Goal: Complete application form: Fill out and submit a form for a specific purpose

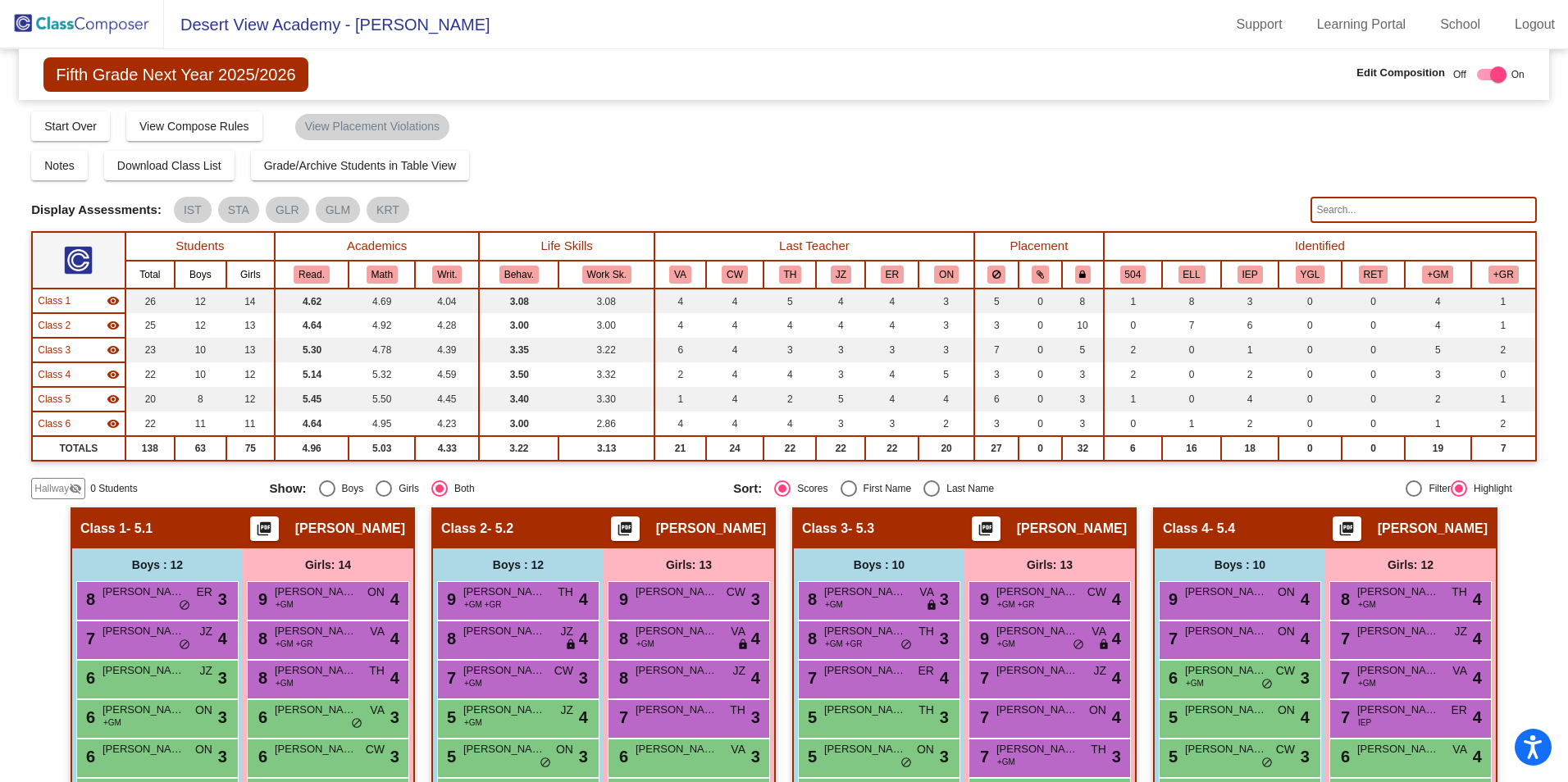
click at [82, 21] on img at bounding box center [82, 24] width 164 height 48
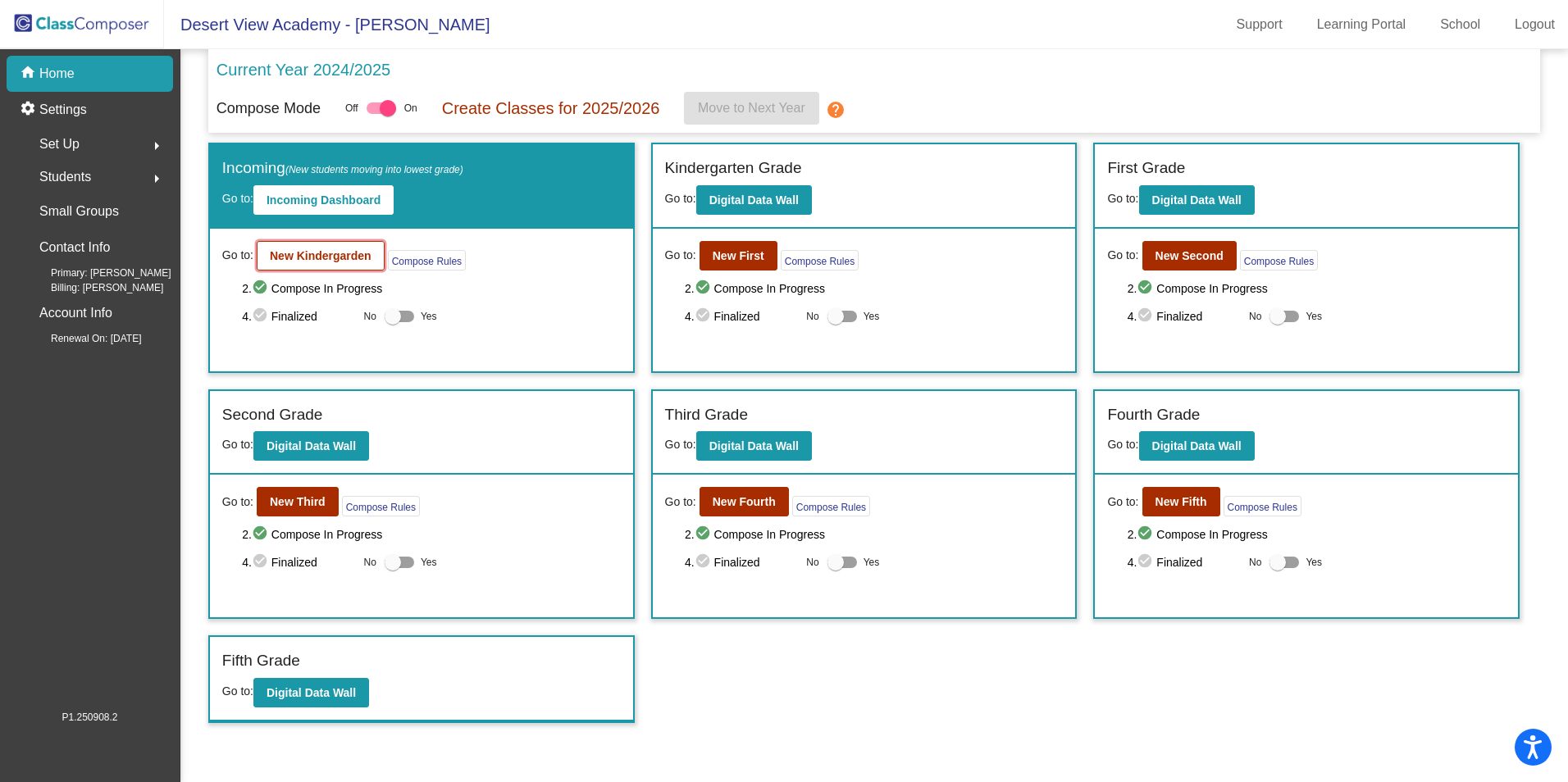
click at [297, 256] on b "New Kindergarden" at bounding box center [321, 255] width 102 height 13
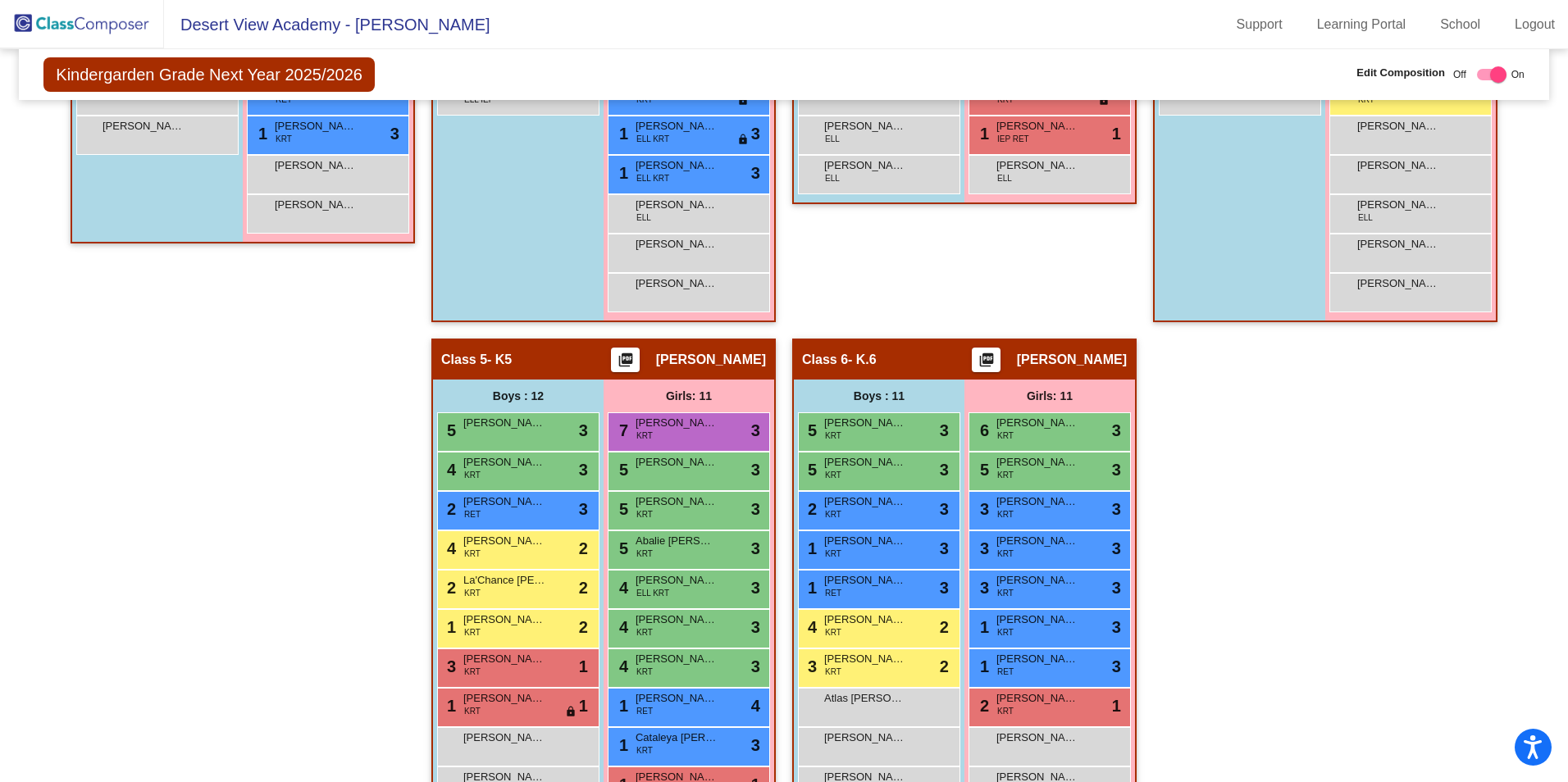
scroll to position [902, 0]
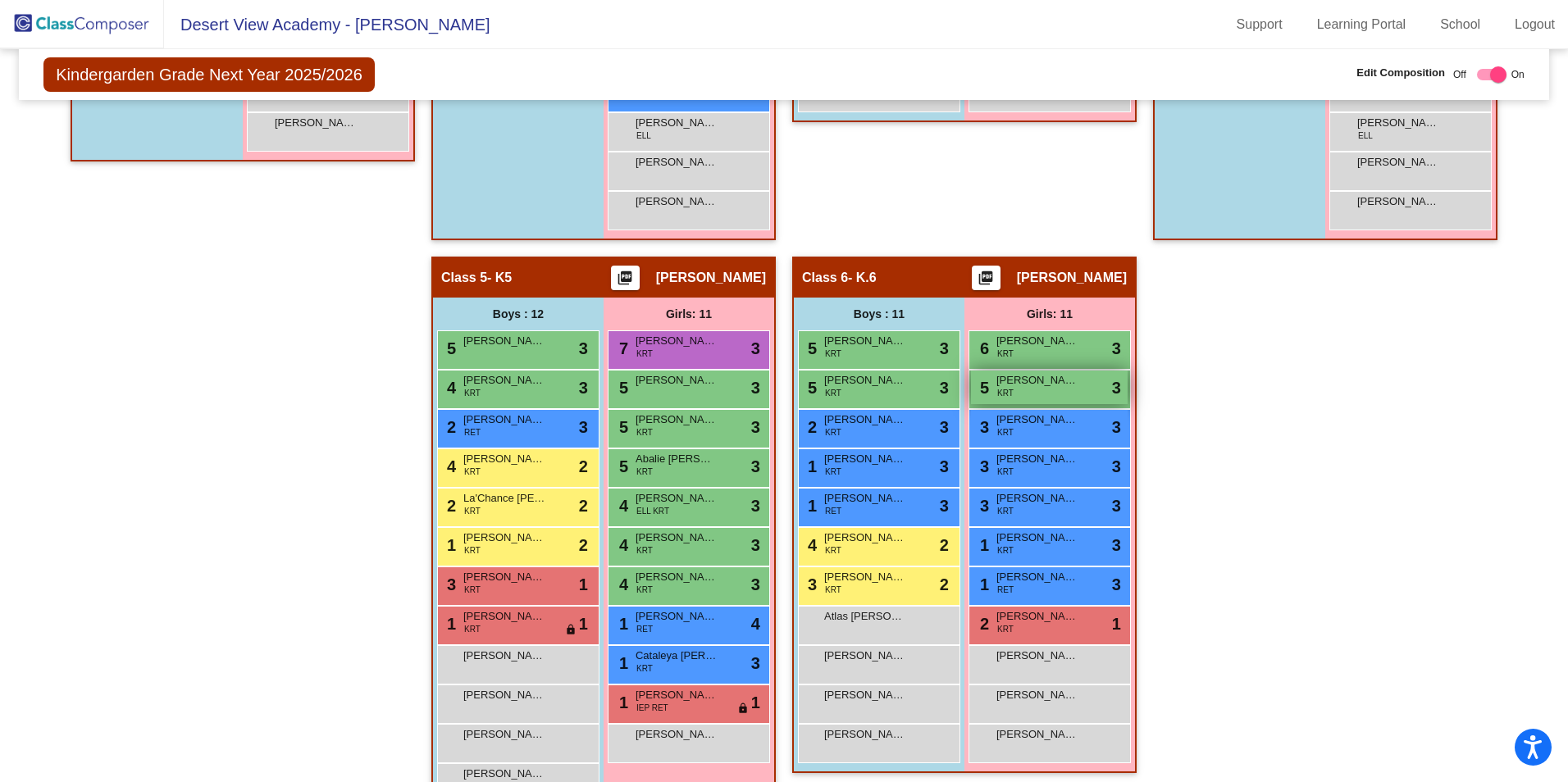
click at [1053, 385] on span "[PERSON_NAME]" at bounding box center [1037, 380] width 82 height 17
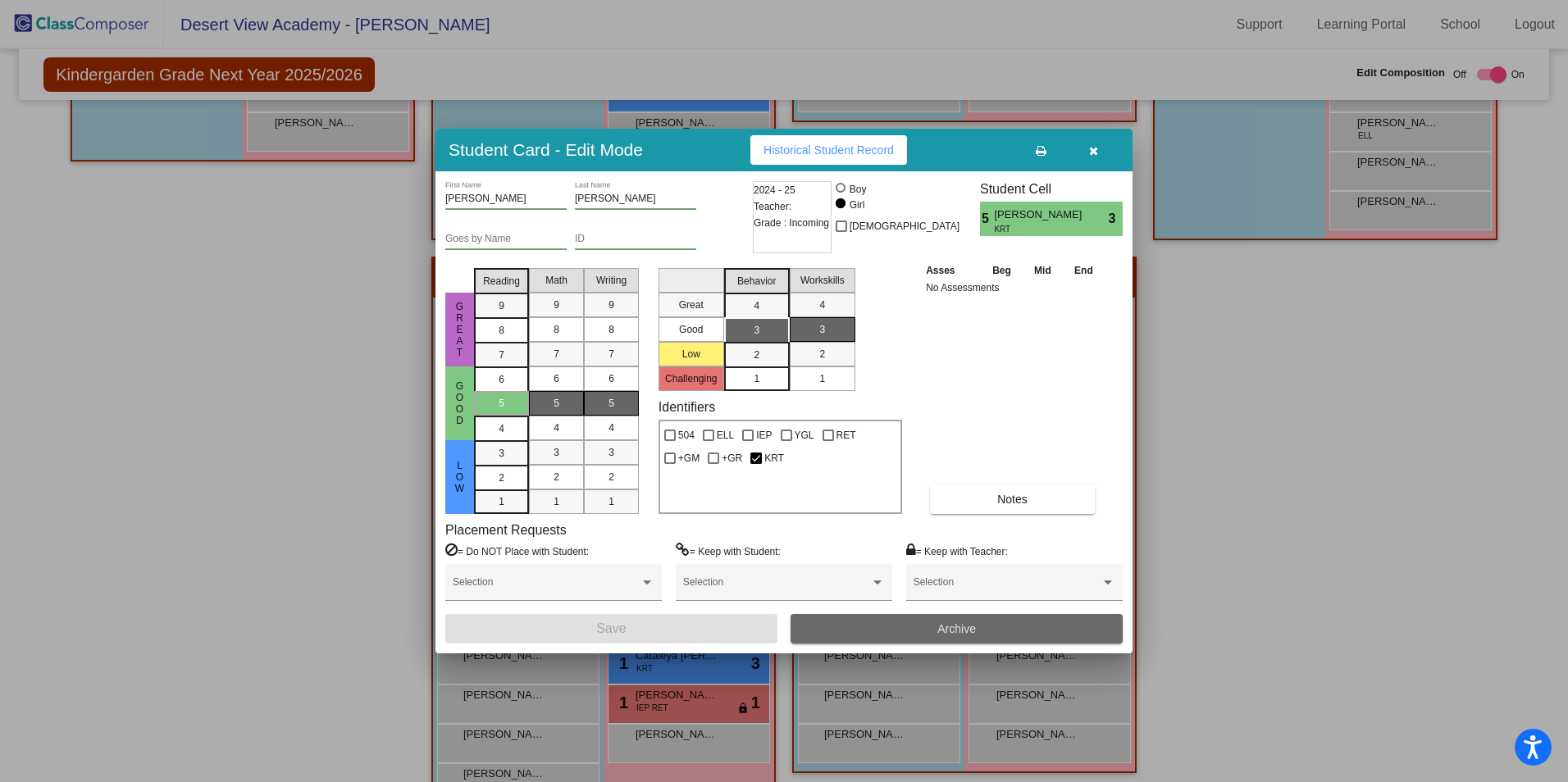
click at [969, 622] on span "Archive" at bounding box center [957, 629] width 39 height 13
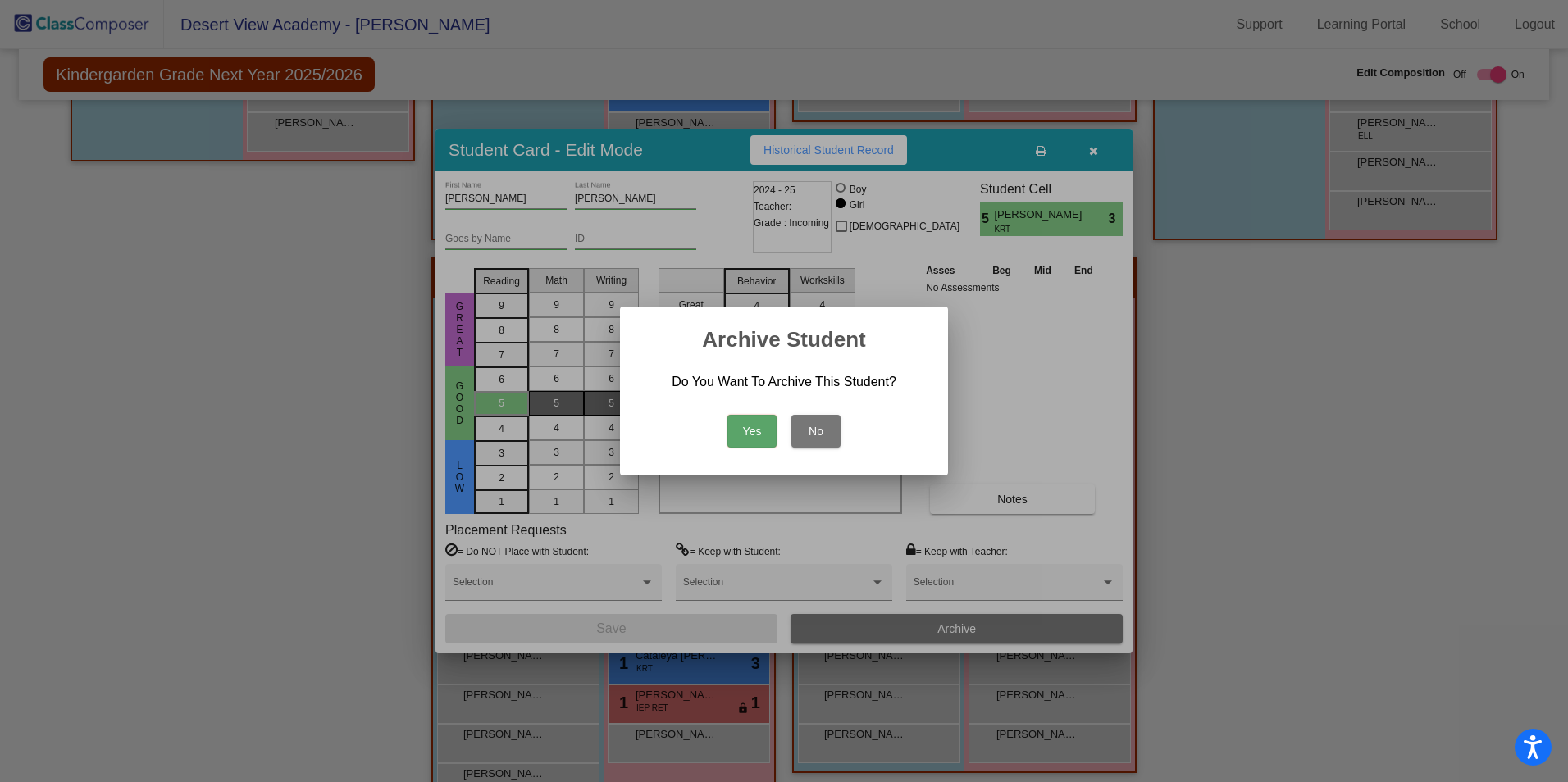
click at [764, 438] on button "Yes" at bounding box center [752, 430] width 49 height 32
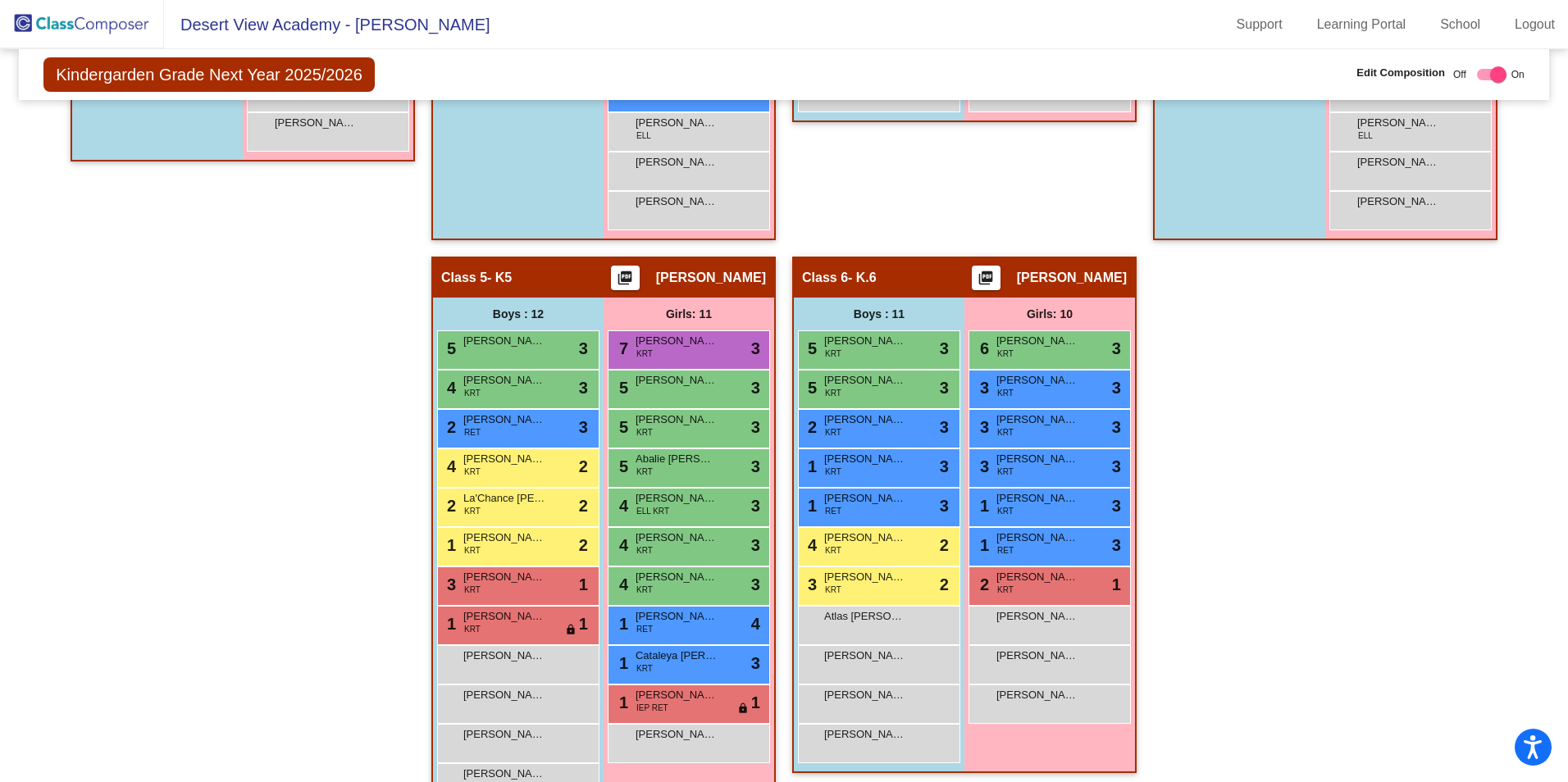
scroll to position [949, 0]
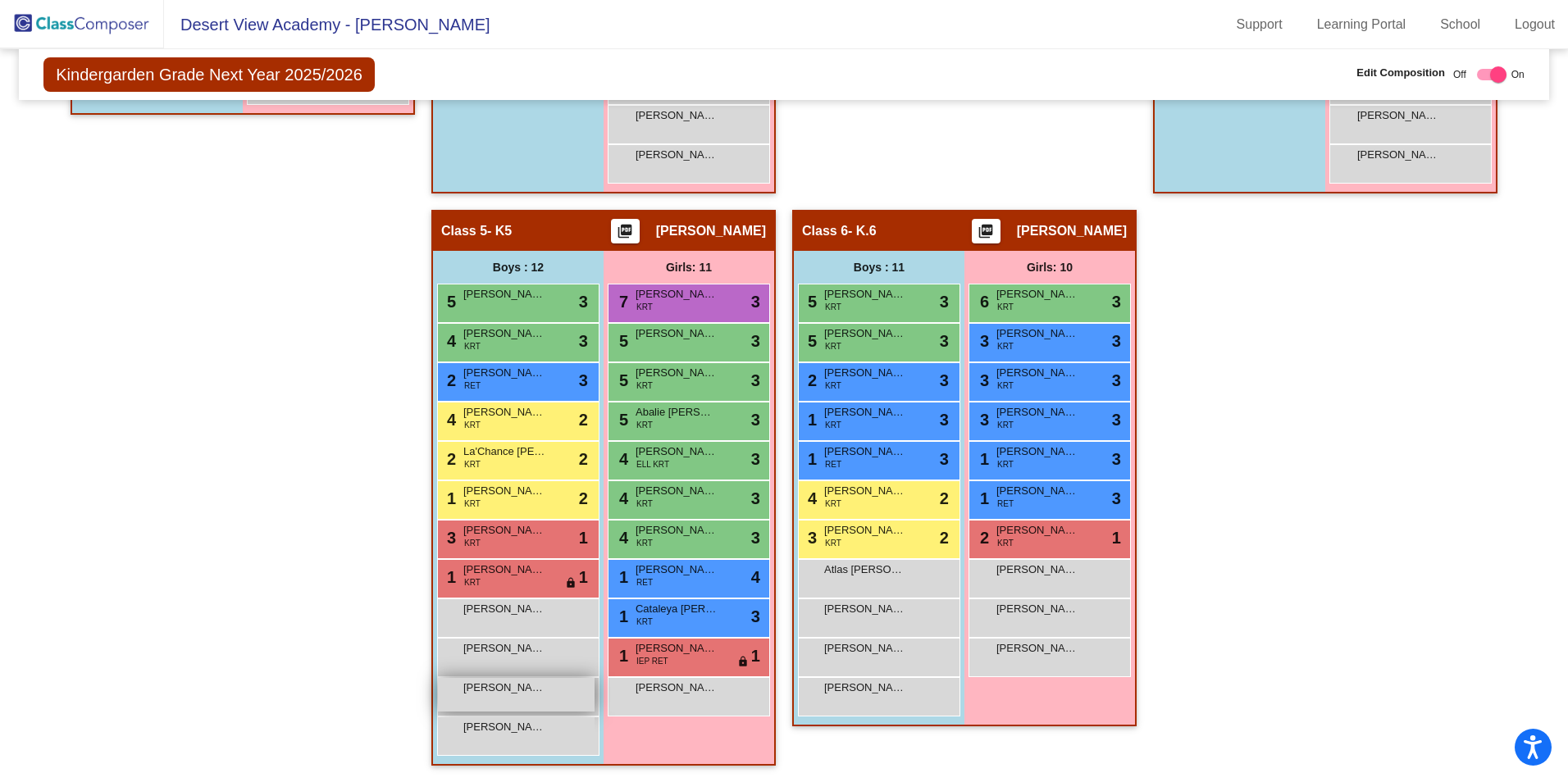
click at [557, 690] on div "[PERSON_NAME] lock do_not_disturb_alt" at bounding box center [516, 694] width 157 height 33
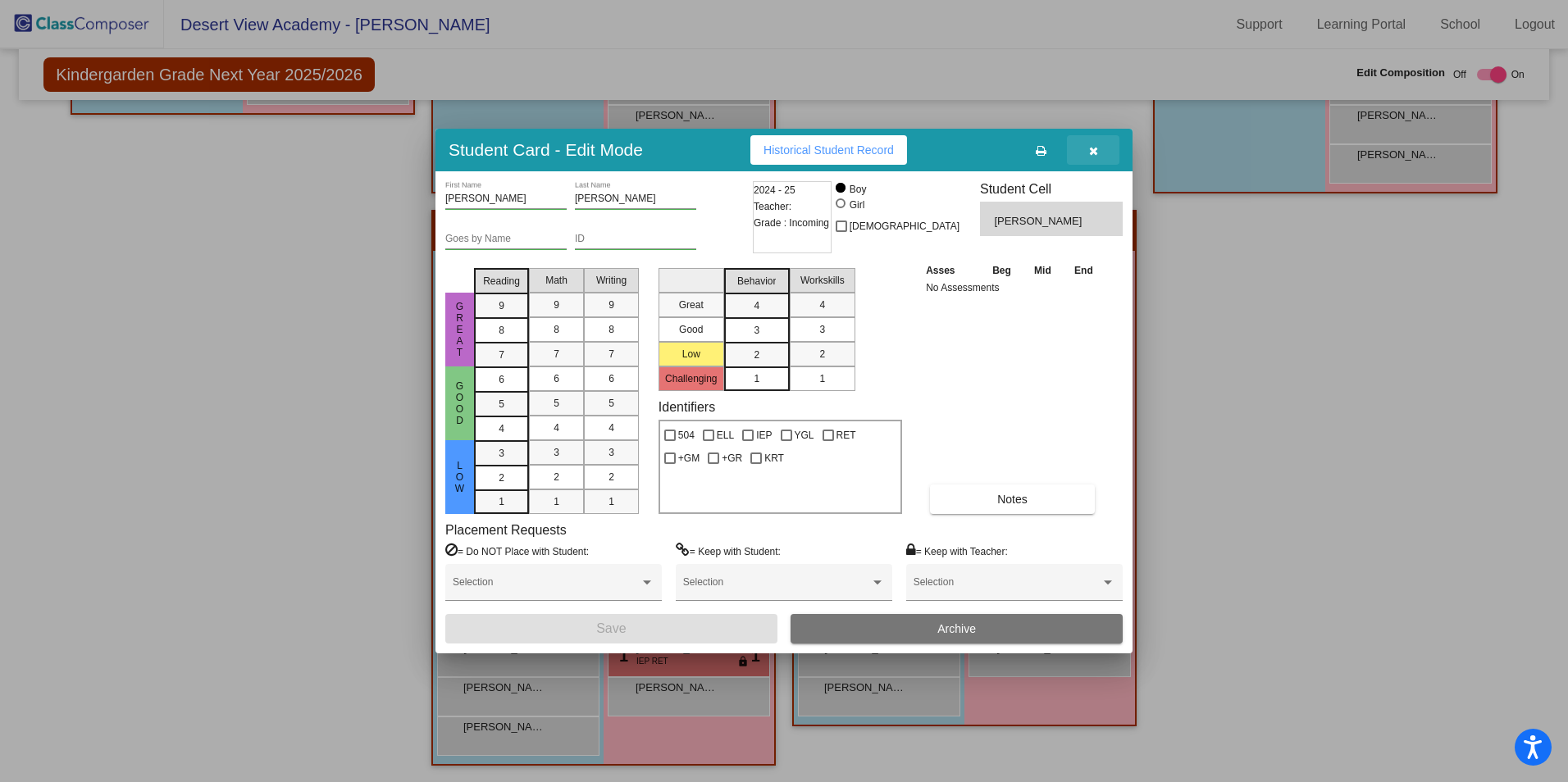
click at [1095, 157] on button "button" at bounding box center [1094, 150] width 53 height 30
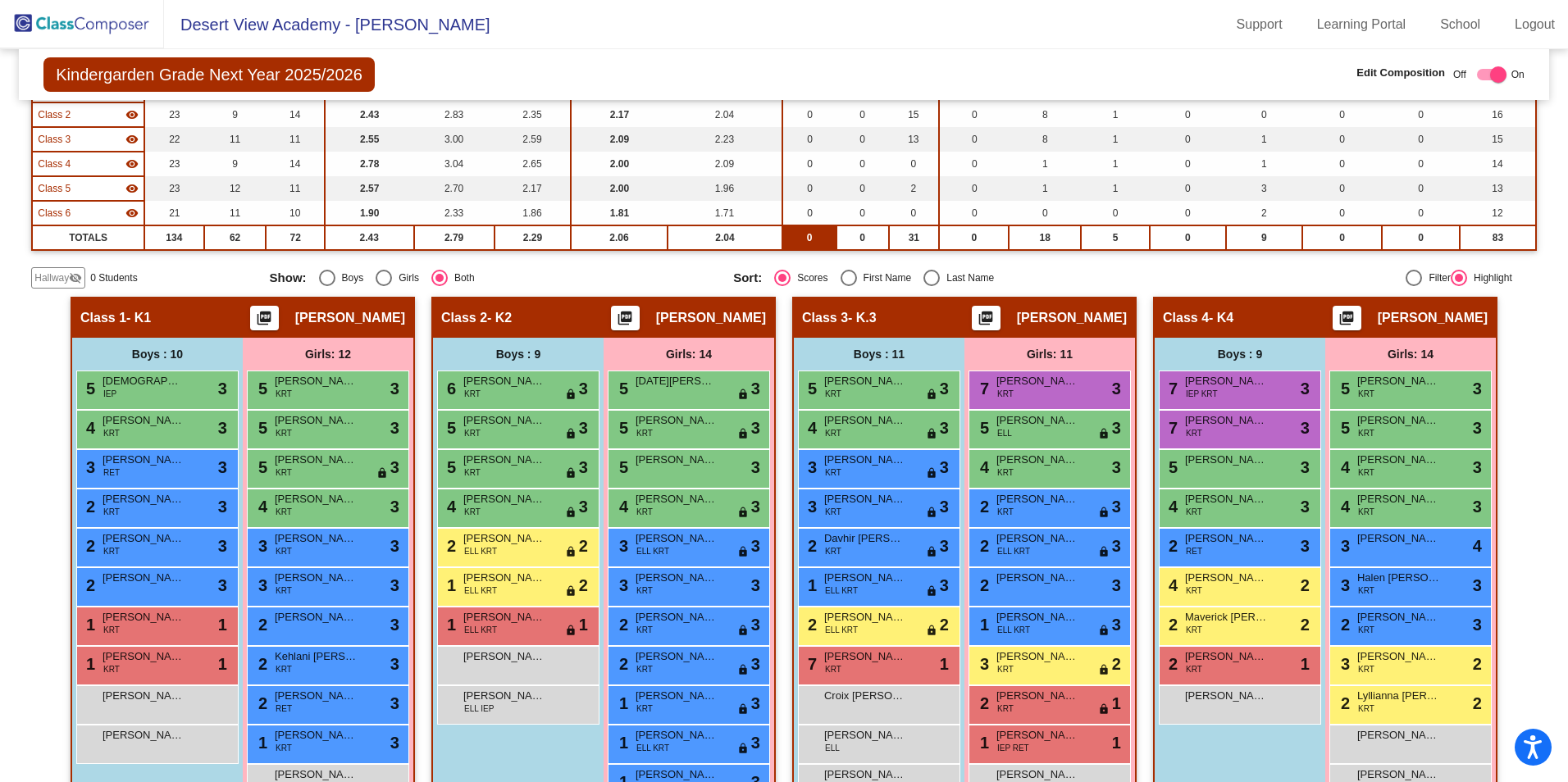
scroll to position [0, 0]
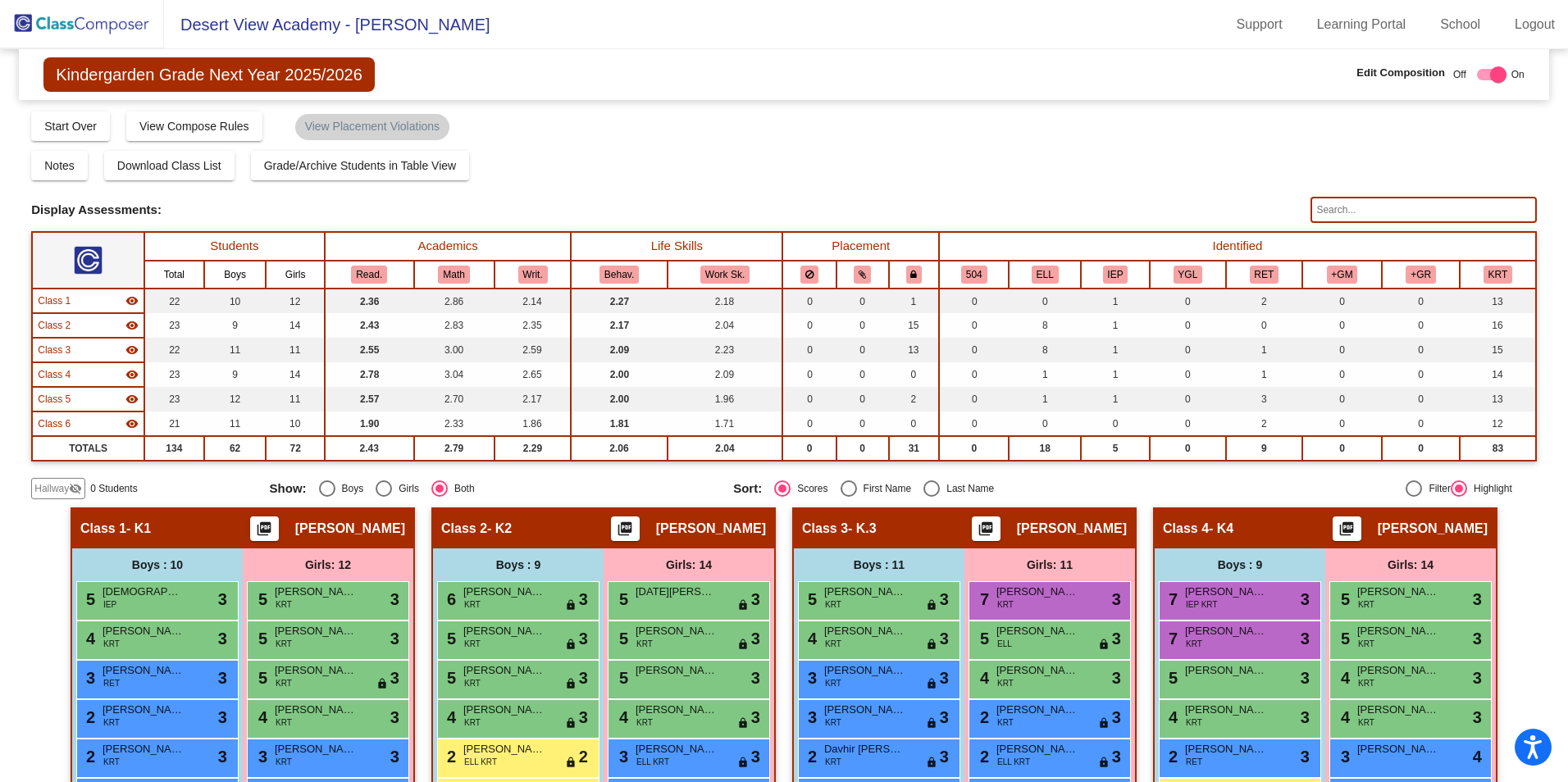
click at [82, 28] on img at bounding box center [82, 24] width 164 height 48
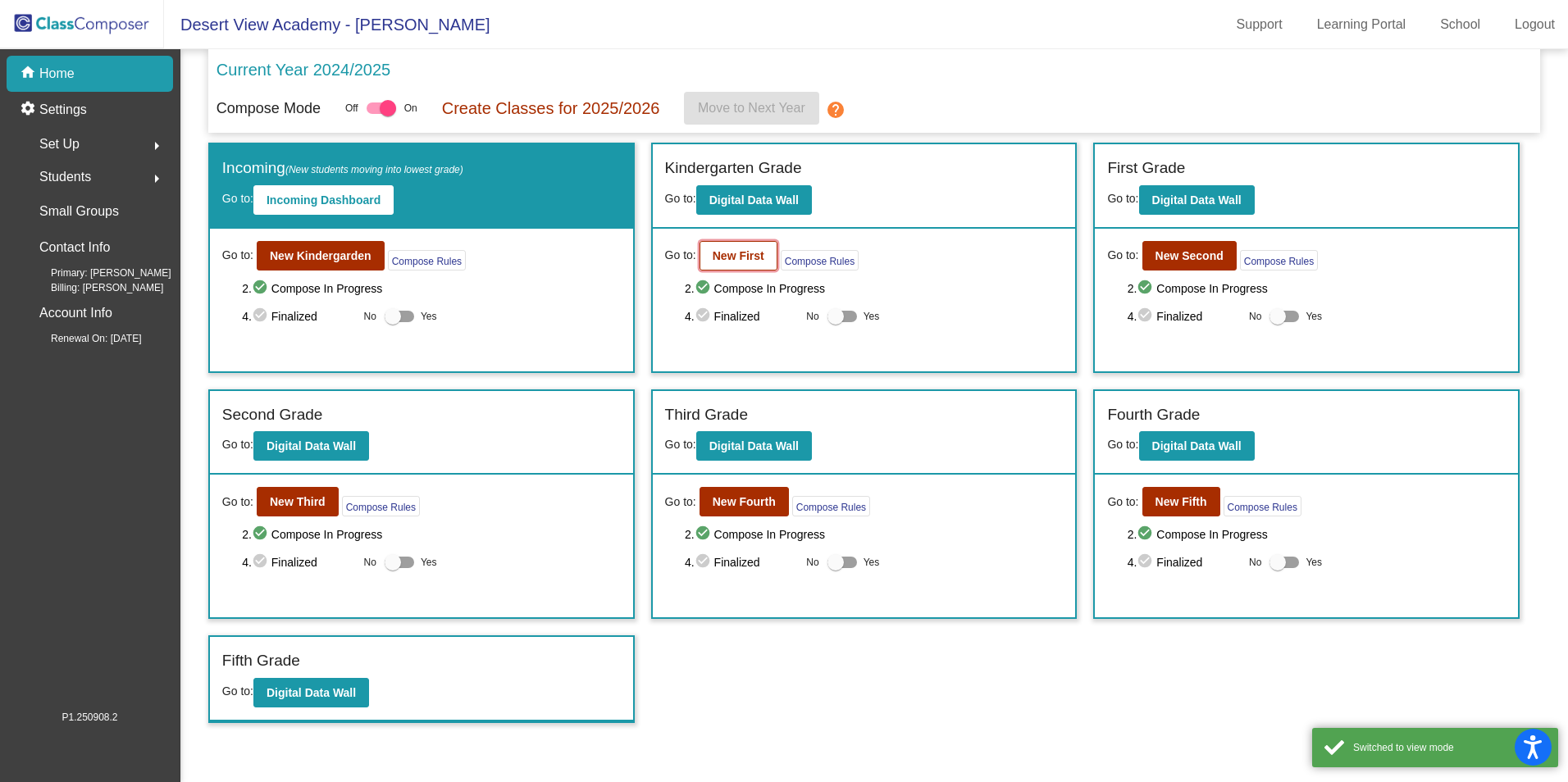
click at [758, 254] on b "New First" at bounding box center [738, 255] width 52 height 13
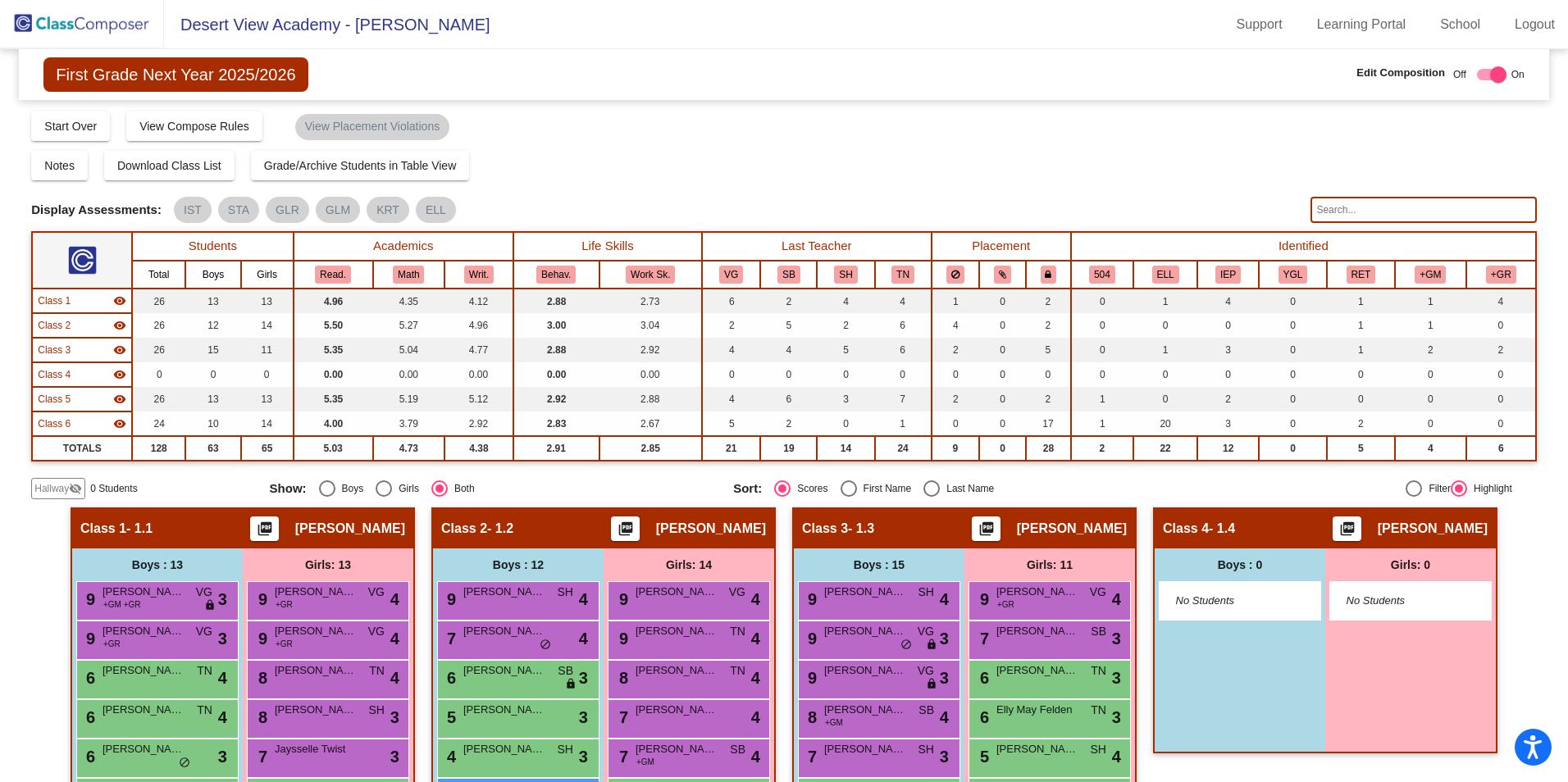
click at [75, 492] on mat-icon "visibility_off" at bounding box center [75, 488] width 13 height 13
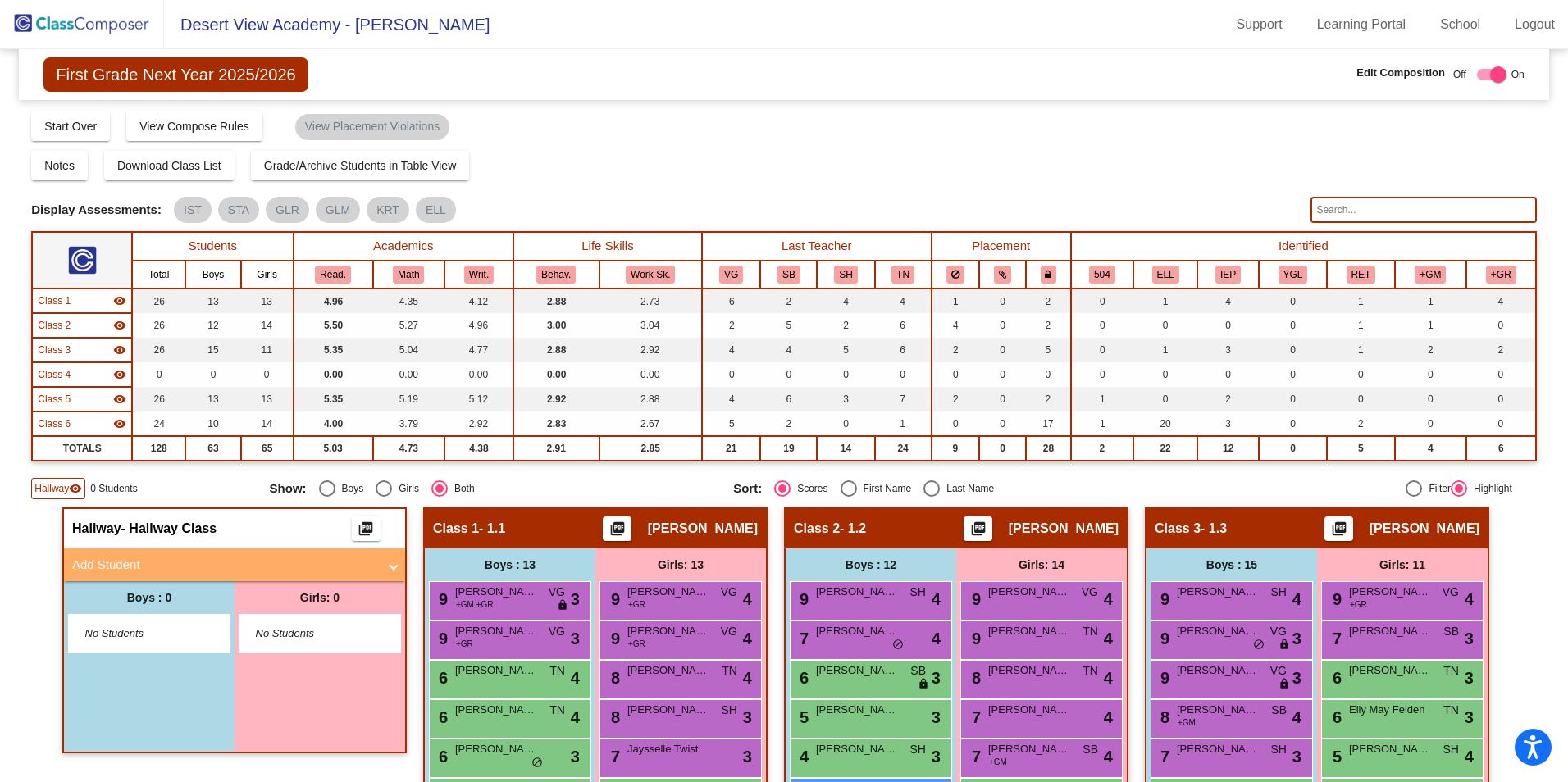
click at [109, 566] on mat-panel-title "Add Student" at bounding box center [225, 565] width 305 height 19
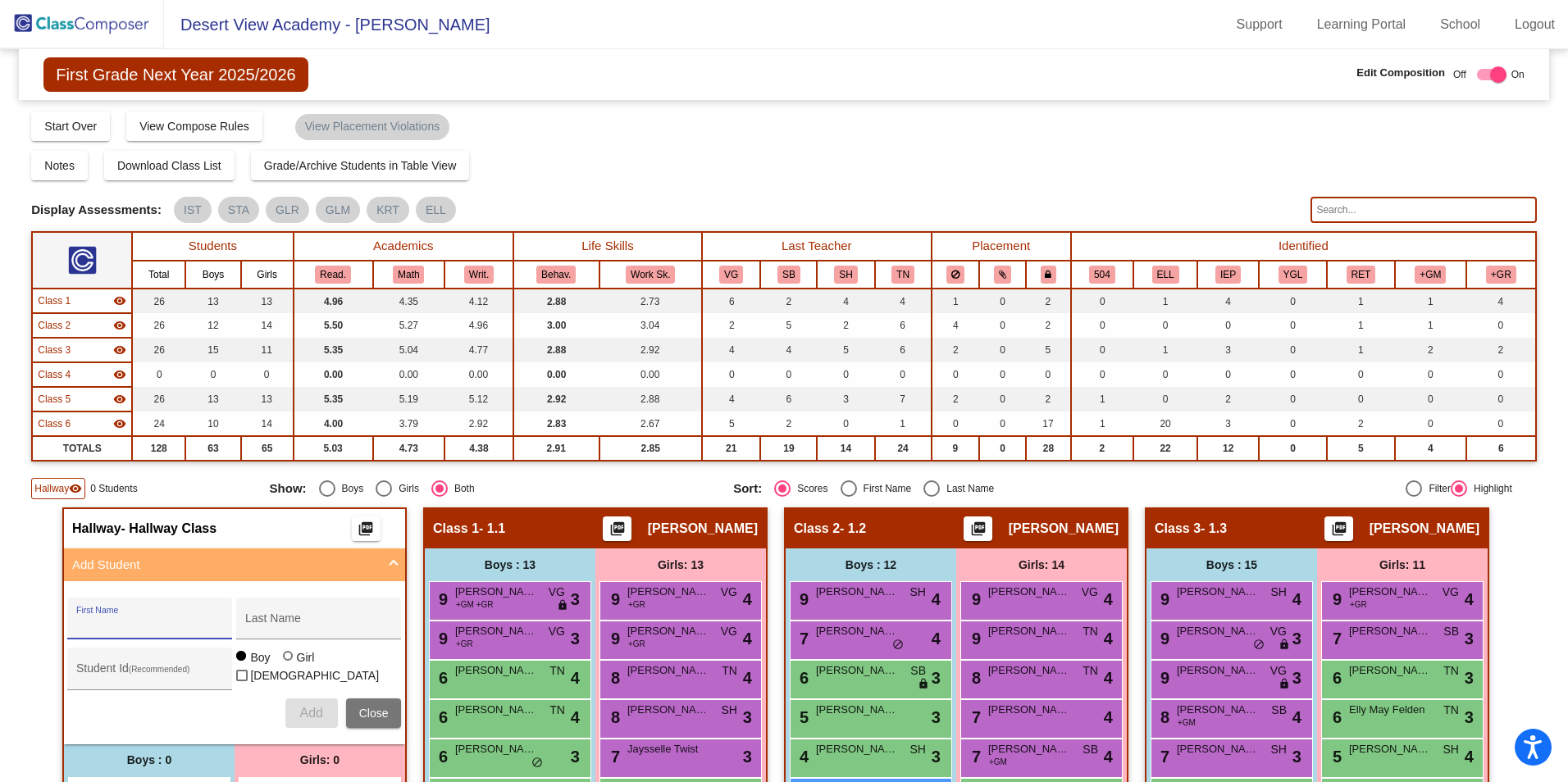
click at [113, 622] on input "First Name" at bounding box center [150, 624] width 147 height 13
type input "l"
type input ":"
type input "Lilah"
type input "[PERSON_NAME]"
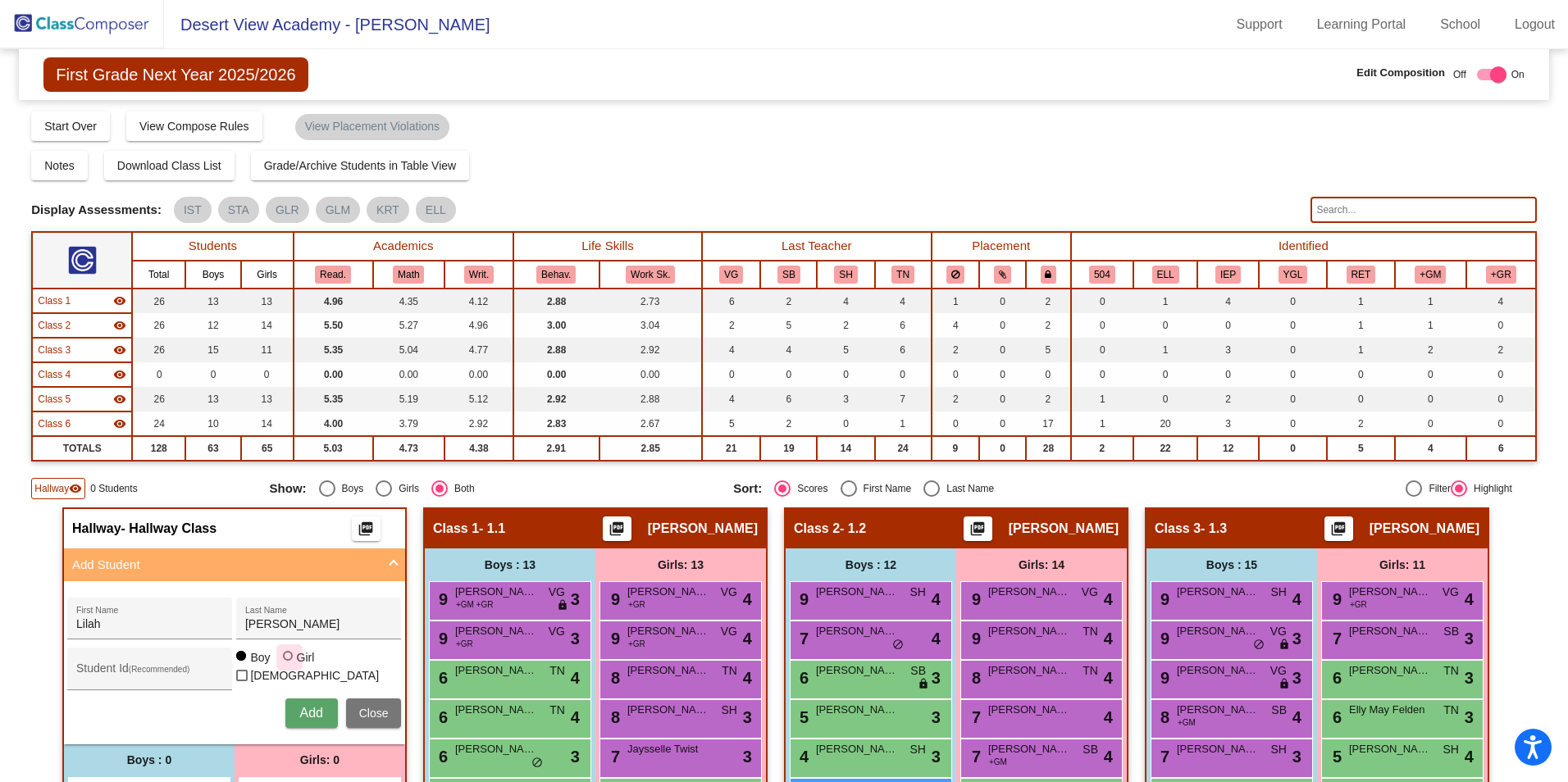
click at [283, 661] on div at bounding box center [288, 656] width 10 height 10
click at [289, 665] on input "Girl" at bounding box center [289, 665] width 1 height 1
radio input "true"
click at [299, 716] on span "Add" at bounding box center [310, 713] width 23 height 14
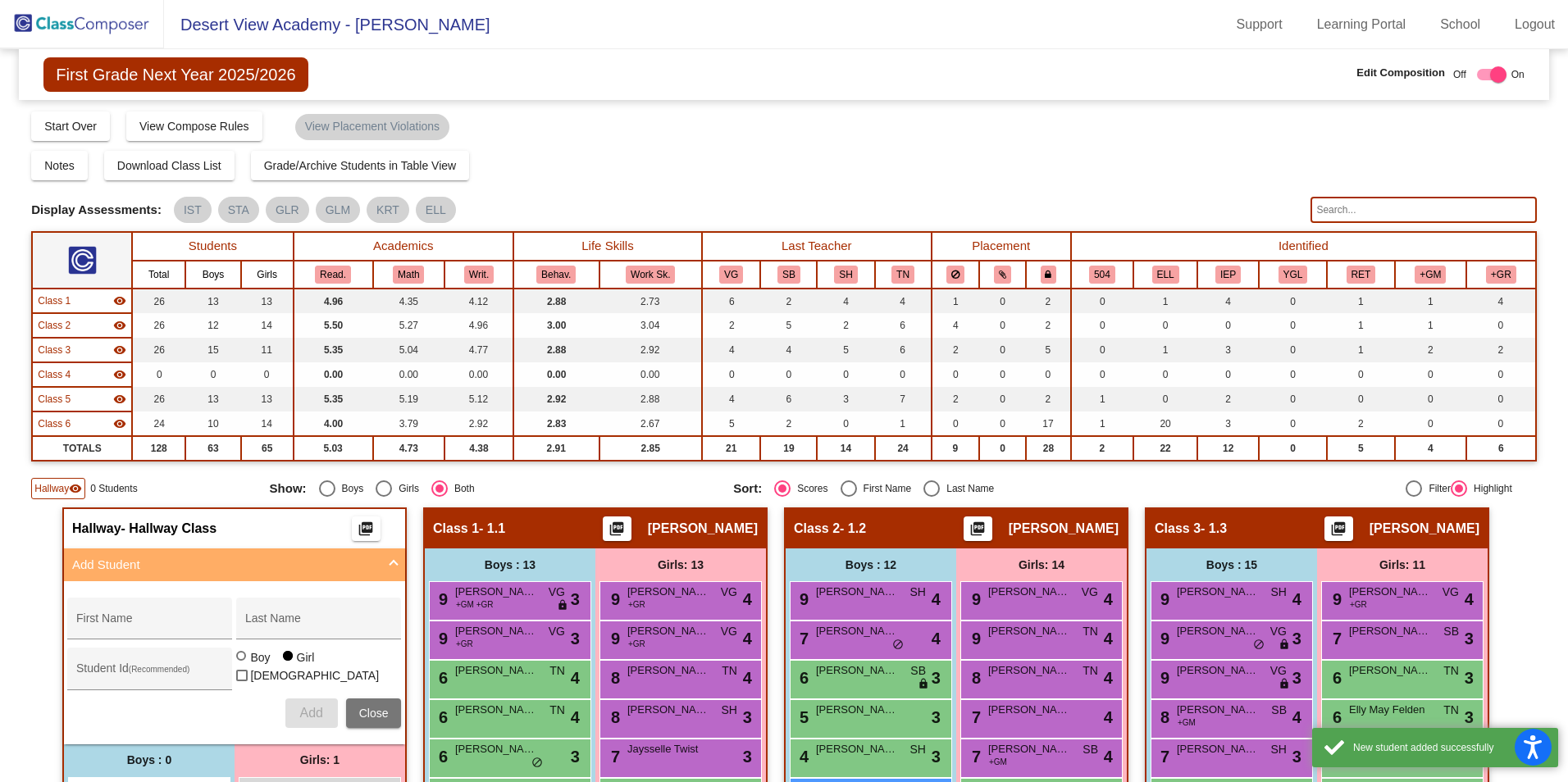
drag, startPoint x: 75, startPoint y: 19, endPoint x: 70, endPoint y: 29, distance: 11.2
click at [74, 21] on img at bounding box center [82, 24] width 164 height 48
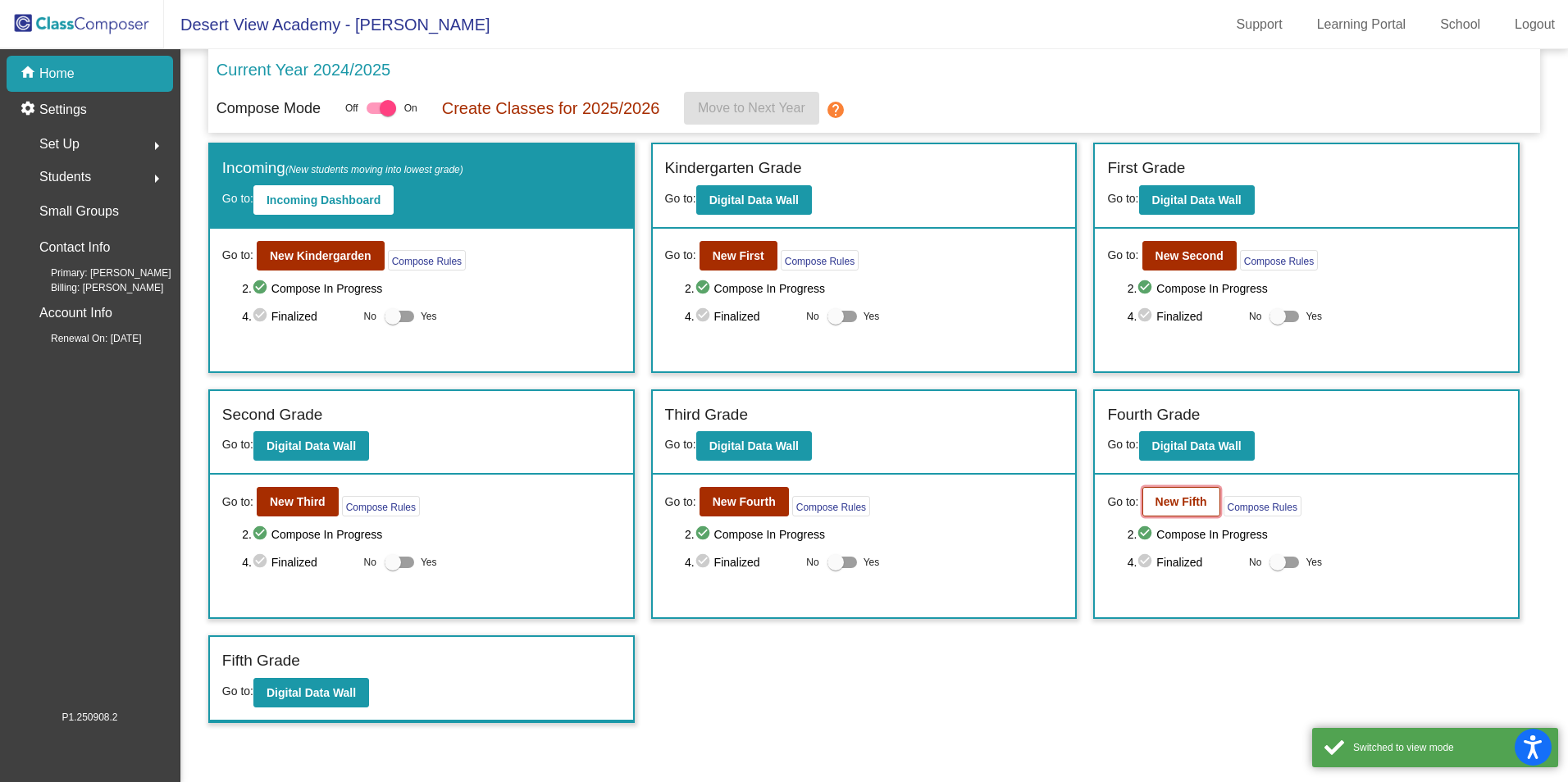
click at [1189, 507] on b "New Fifth" at bounding box center [1181, 501] width 52 height 13
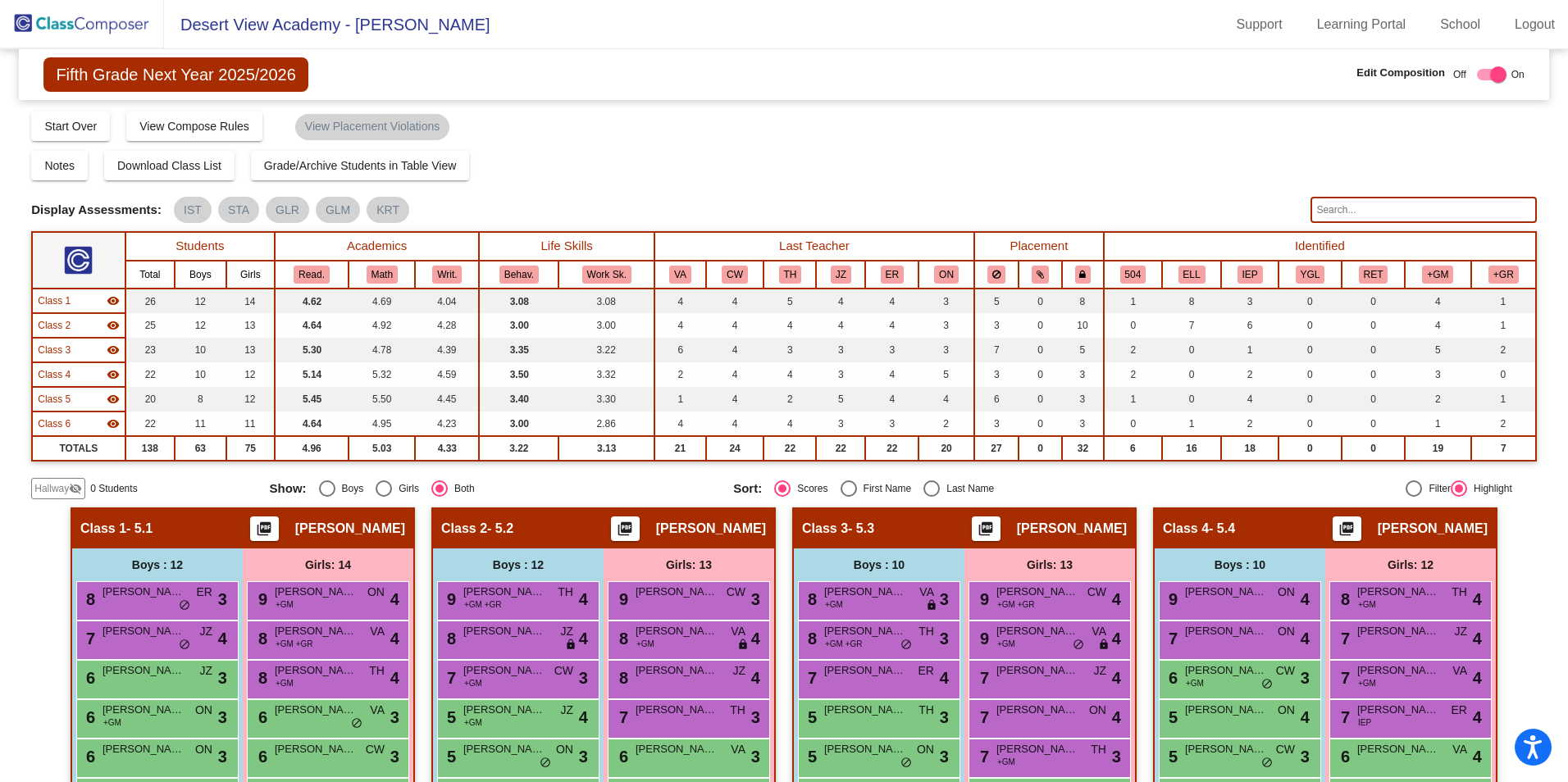
click at [63, 484] on span "Hallway" at bounding box center [51, 488] width 34 height 15
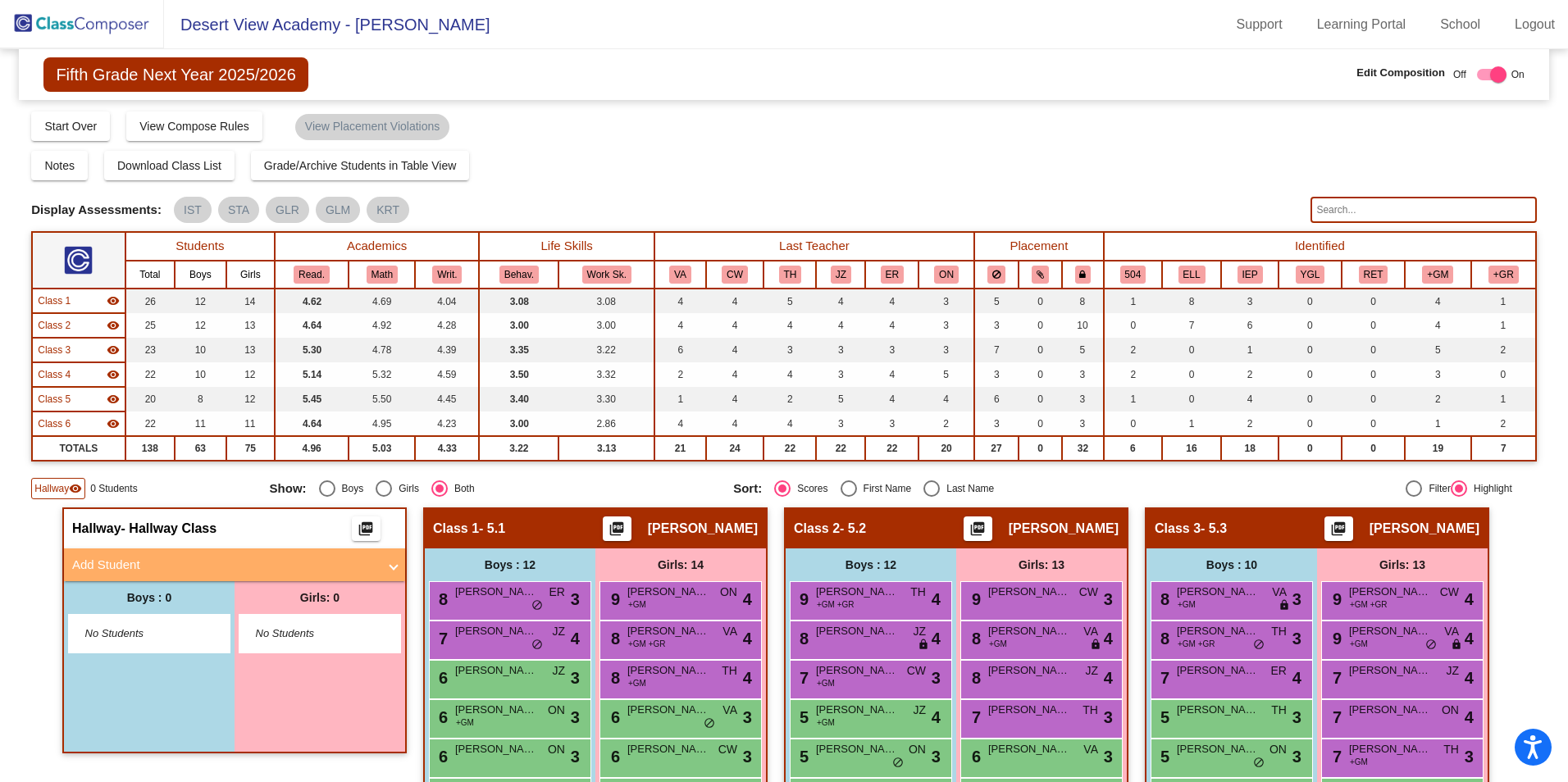
click at [108, 559] on mat-panel-title "Add Student" at bounding box center [225, 565] width 305 height 19
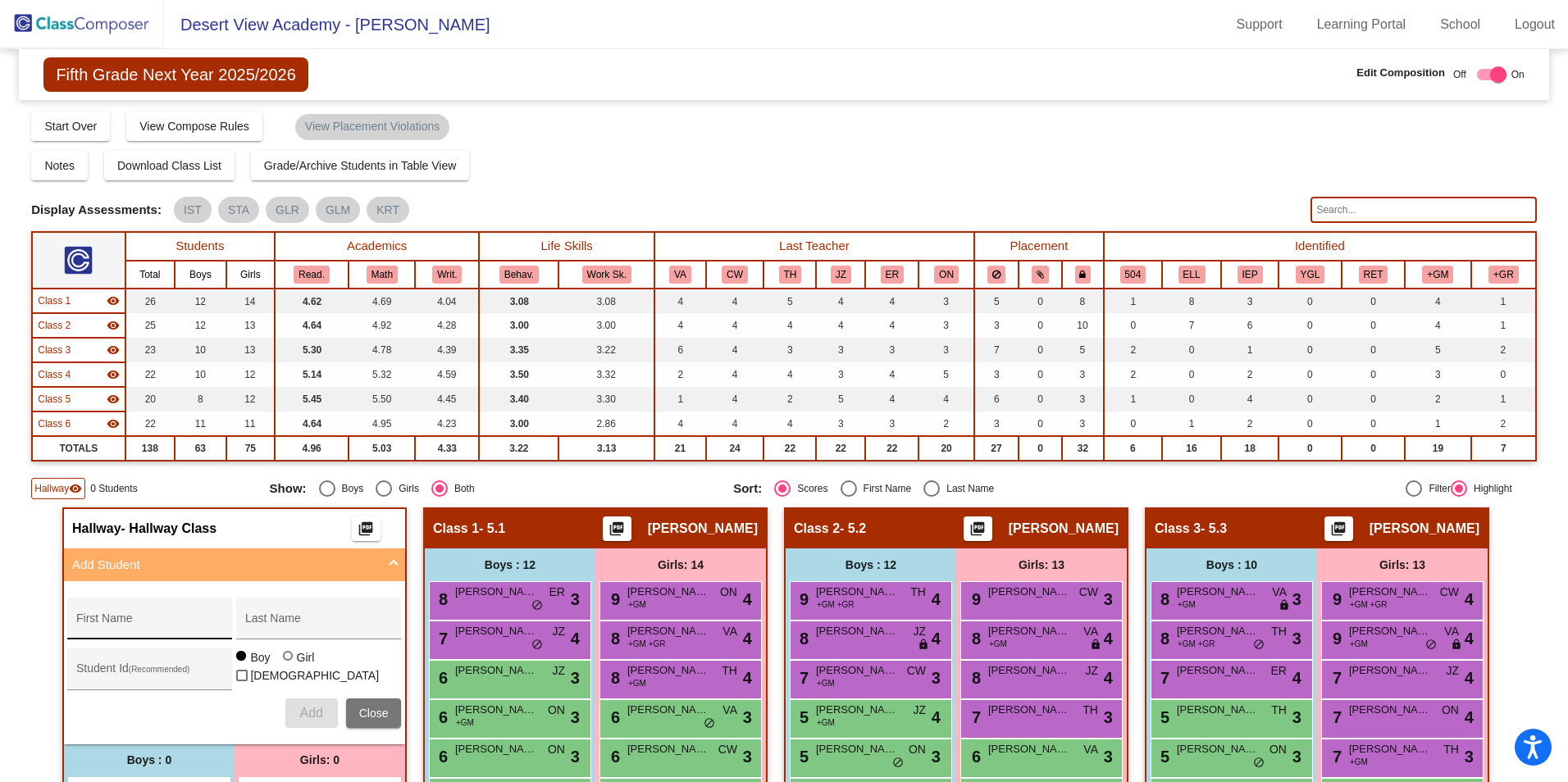
click at [120, 626] on input "First Name" at bounding box center [150, 624] width 147 height 13
type input "[PERSON_NAME]"
click at [290, 711] on button "Add" at bounding box center [311, 714] width 53 height 30
click at [104, 19] on img at bounding box center [82, 24] width 164 height 48
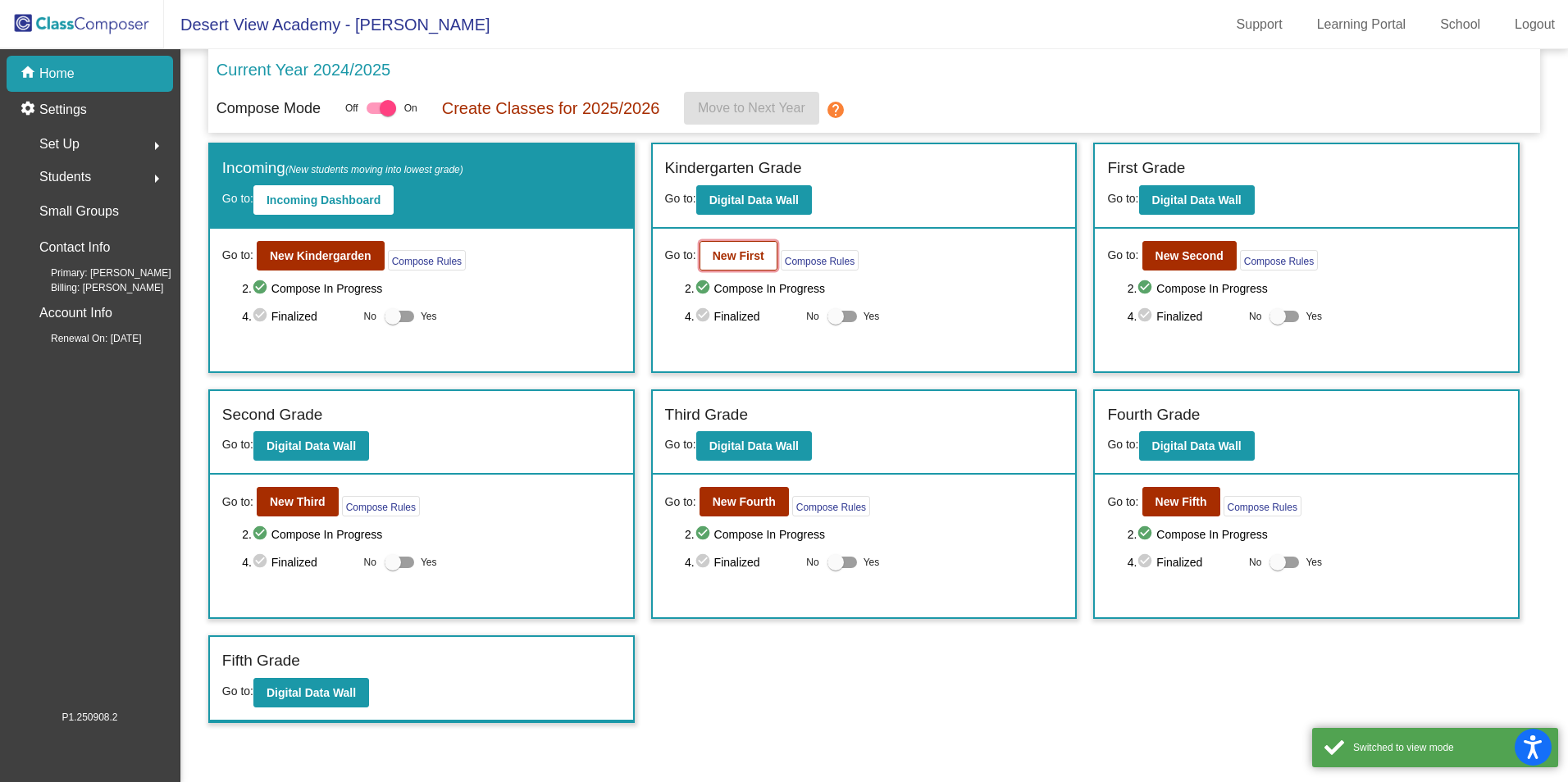
click at [747, 253] on b "New First" at bounding box center [738, 255] width 52 height 13
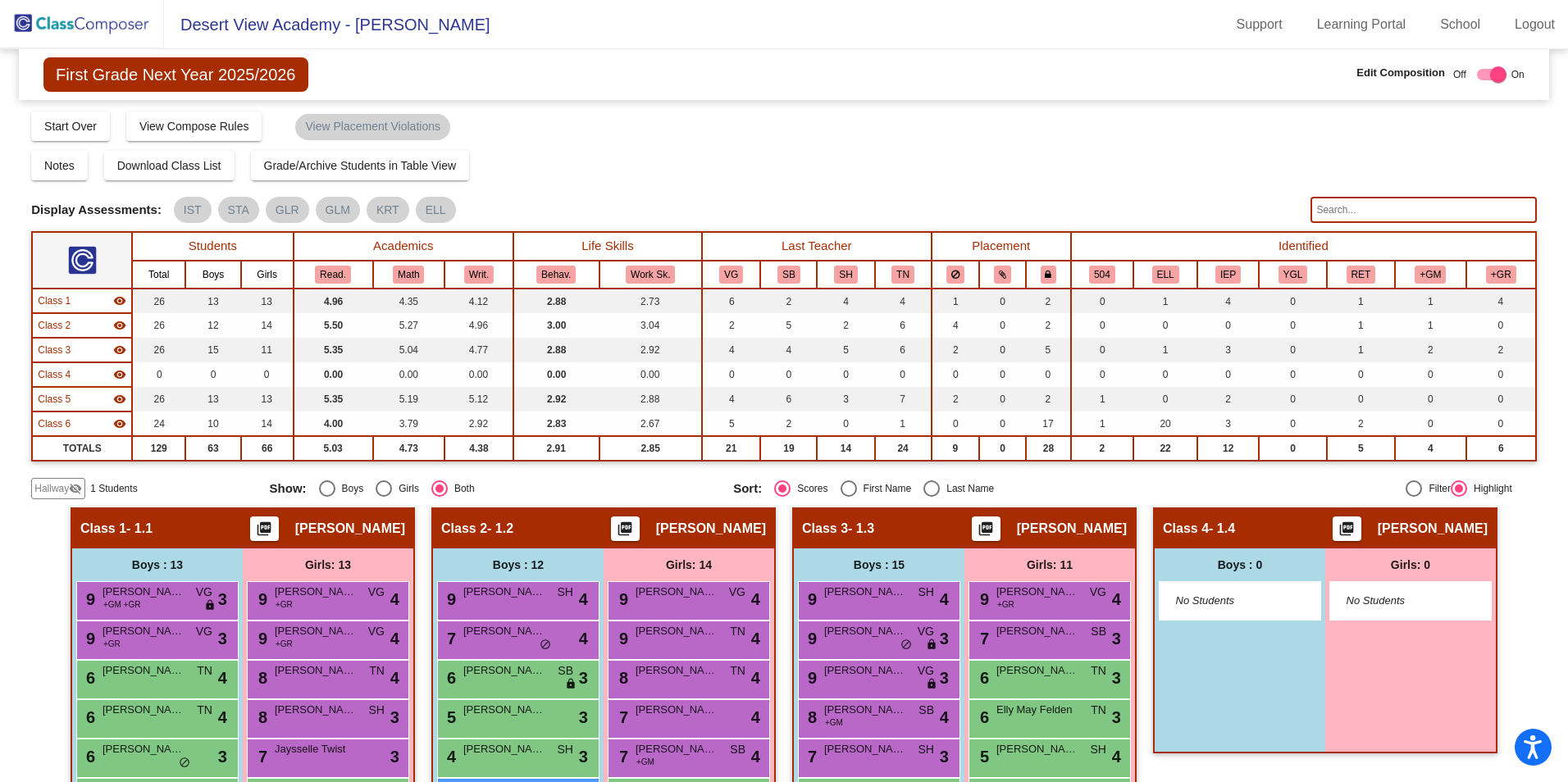
click at [70, 22] on img at bounding box center [82, 24] width 164 height 48
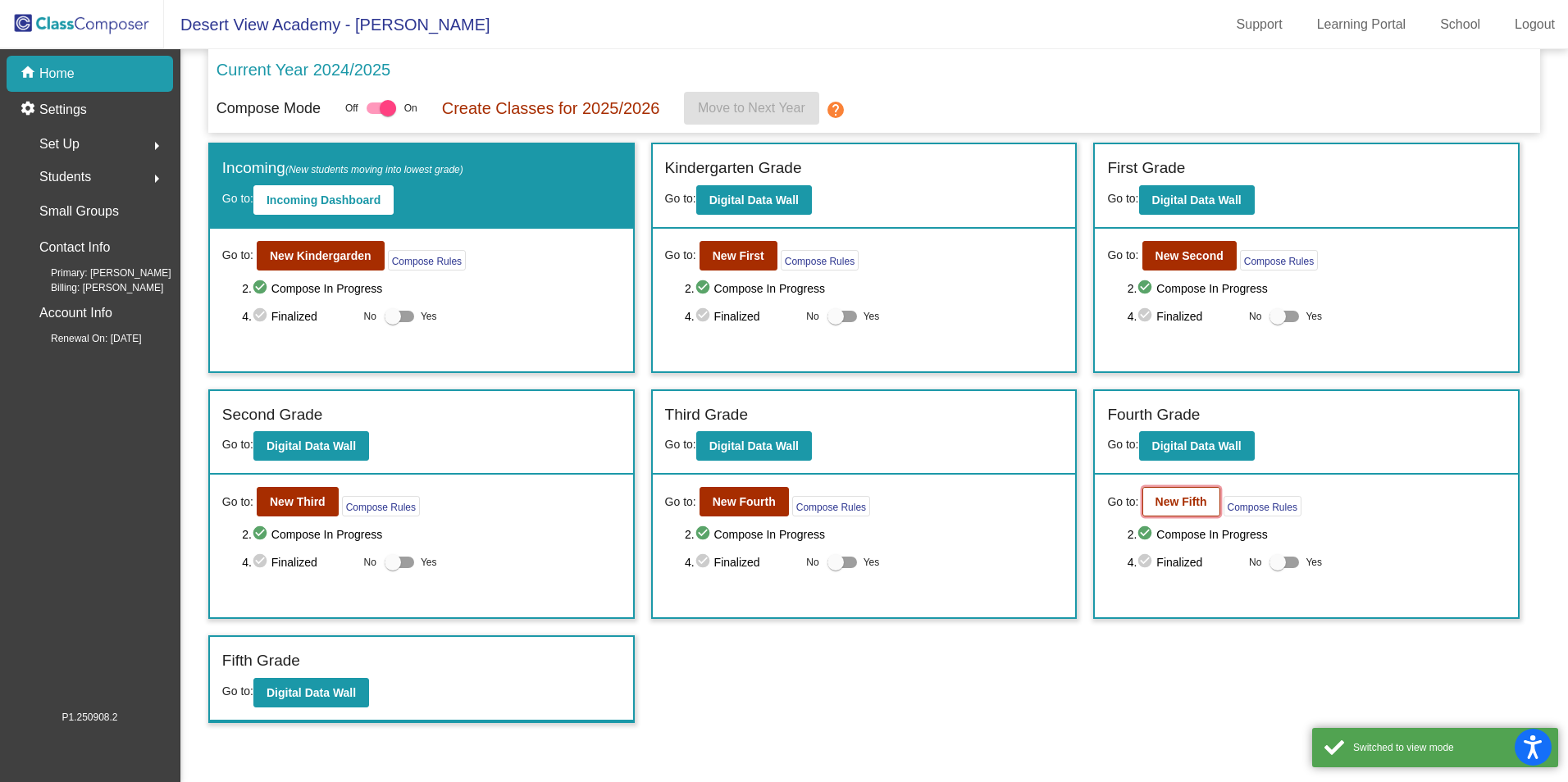
click at [1178, 501] on b "New Fifth" at bounding box center [1181, 501] width 52 height 13
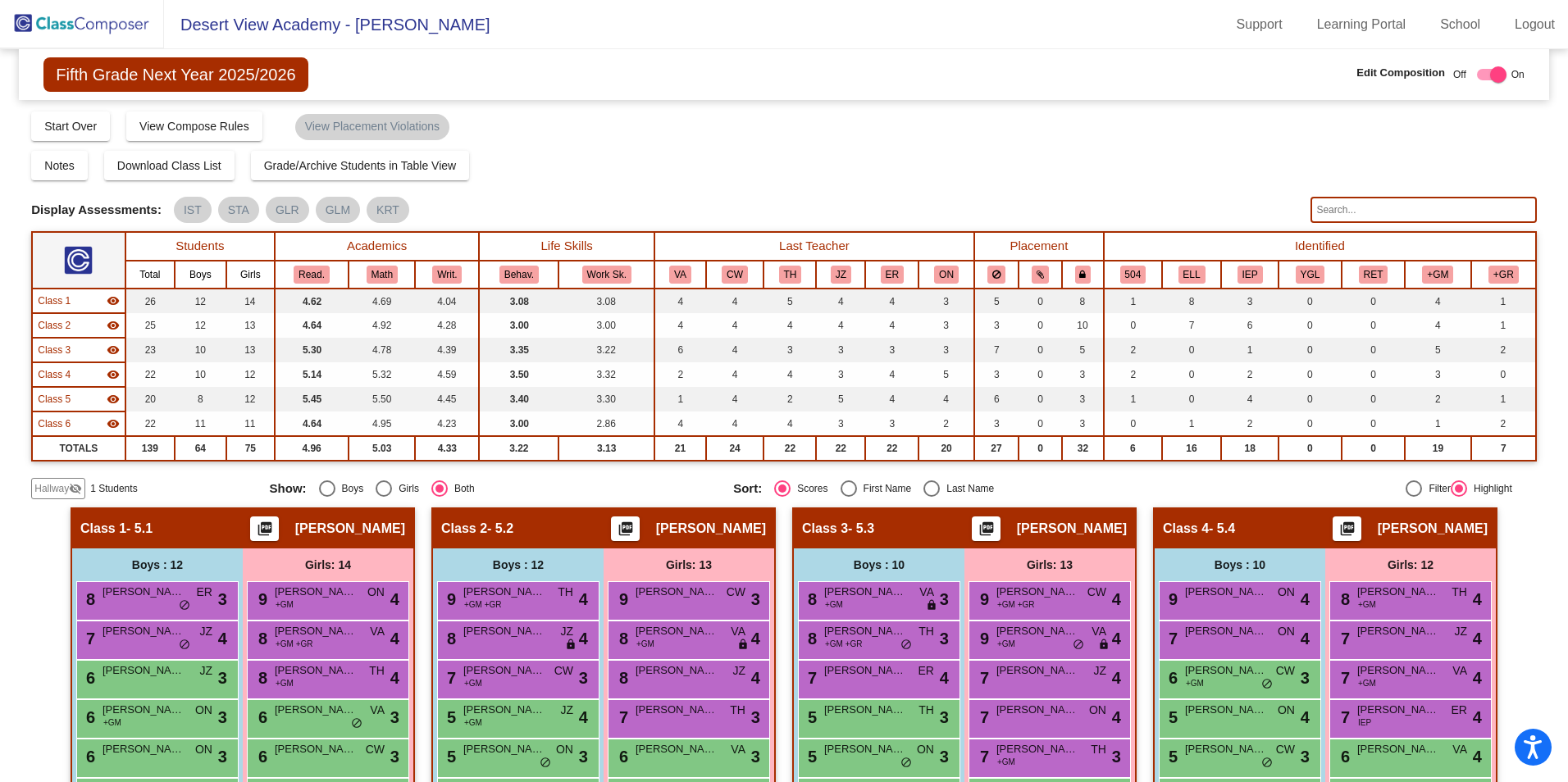
click at [80, 25] on img at bounding box center [82, 24] width 164 height 48
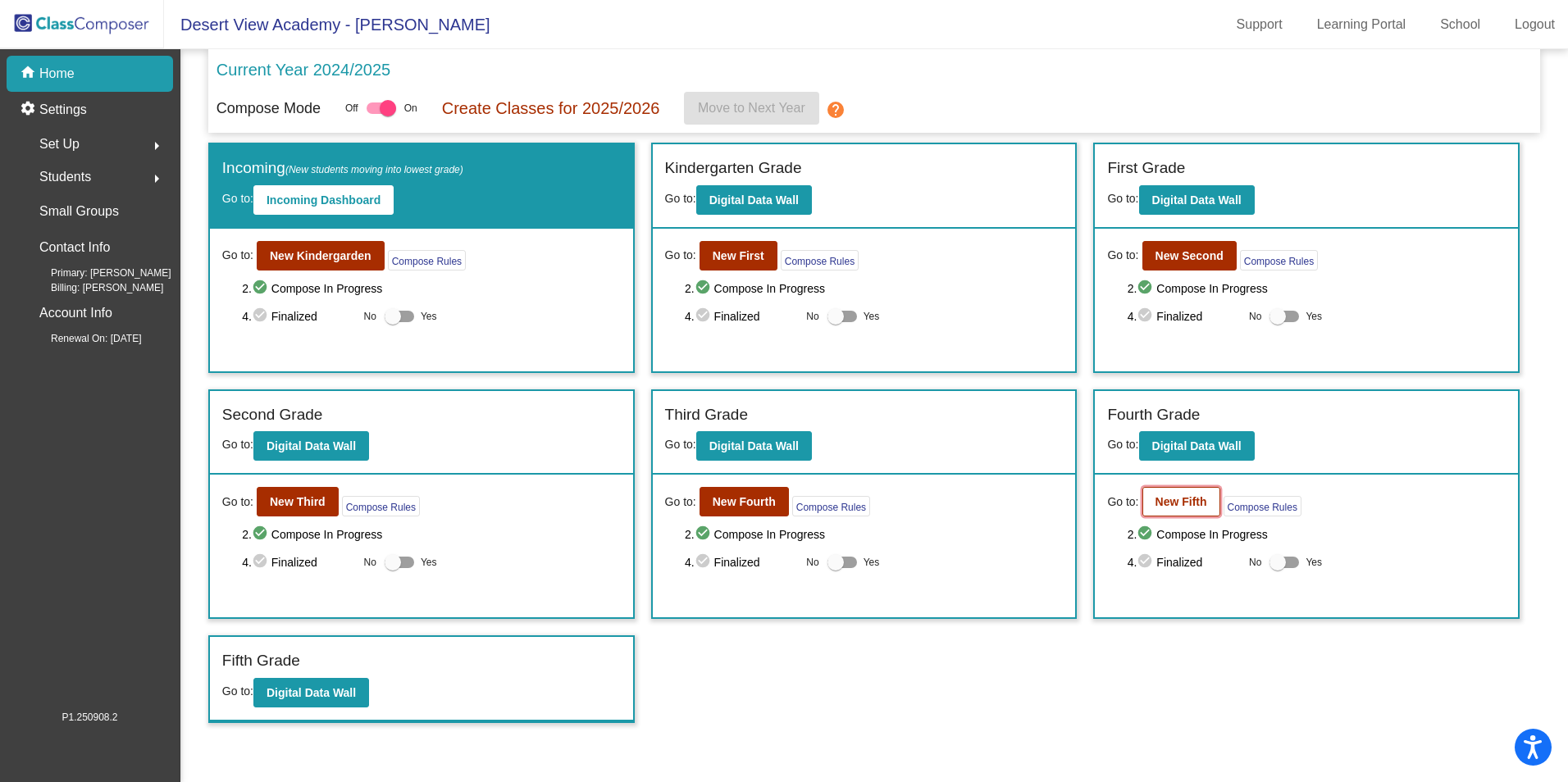
click at [1163, 508] on b "New Fifth" at bounding box center [1181, 501] width 52 height 13
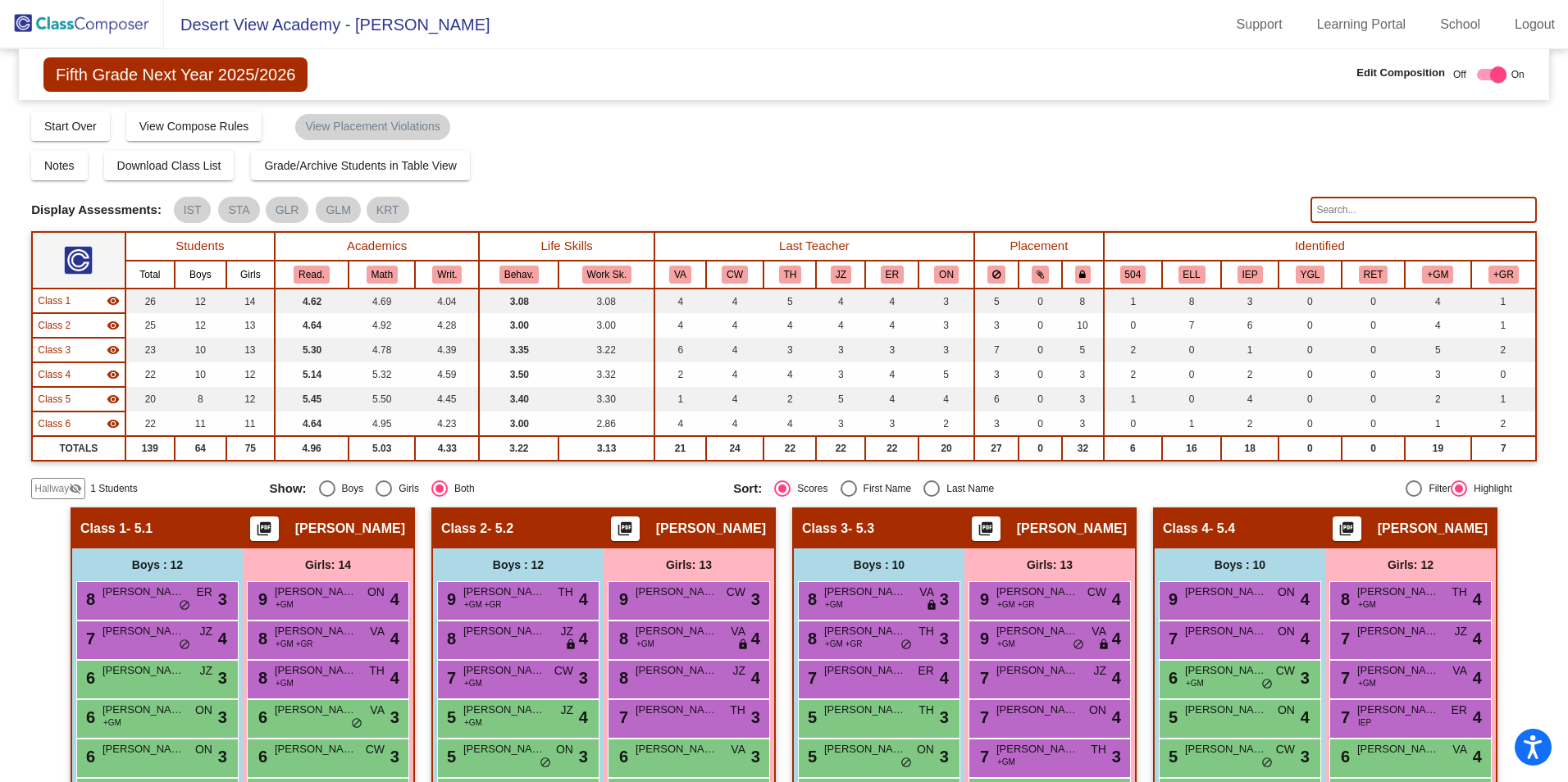
scroll to position [164, 0]
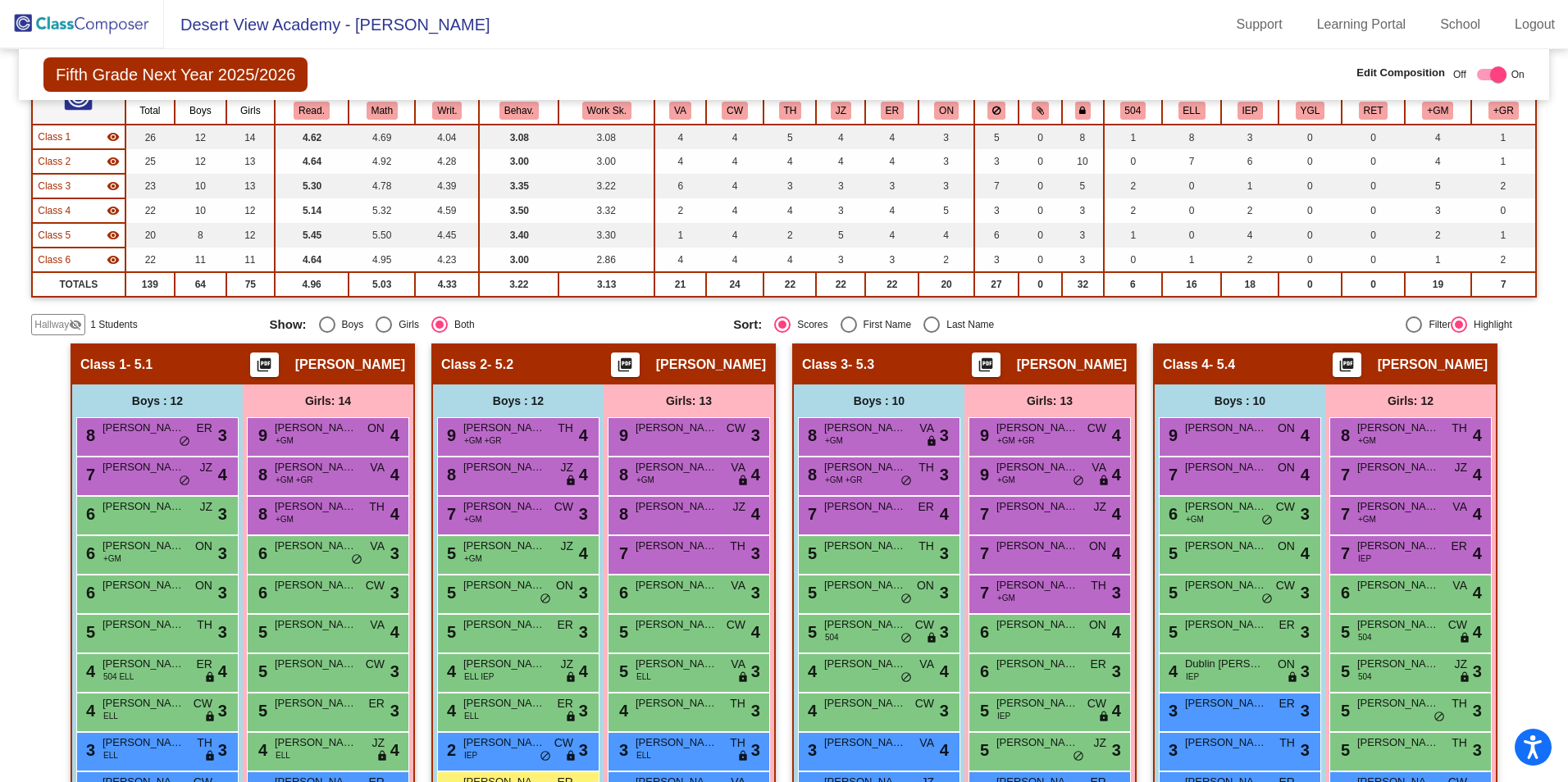
click at [64, 317] on span "Hallway" at bounding box center [51, 324] width 34 height 15
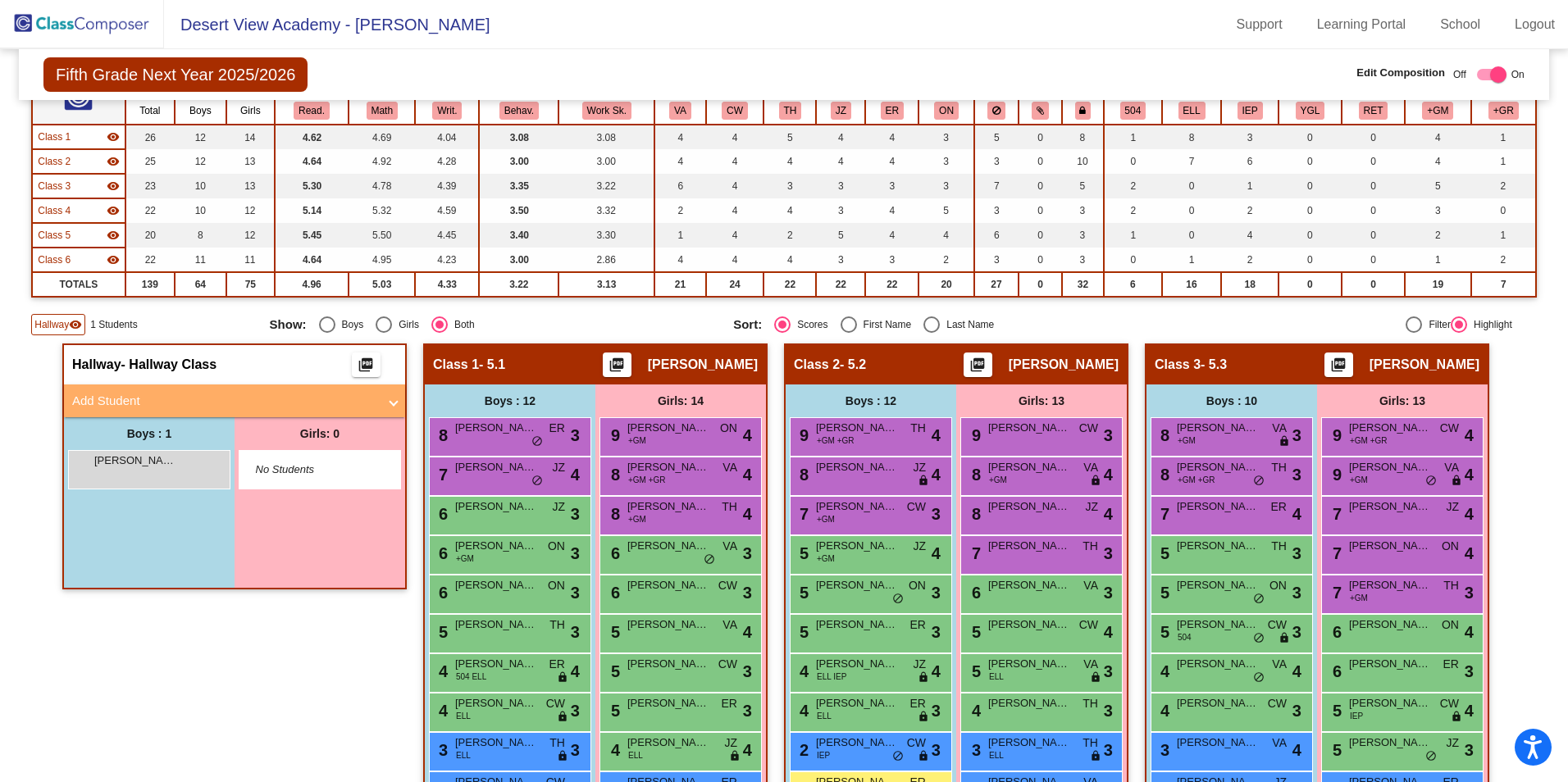
click at [193, 398] on mat-panel-title "Add Student" at bounding box center [225, 402] width 305 height 19
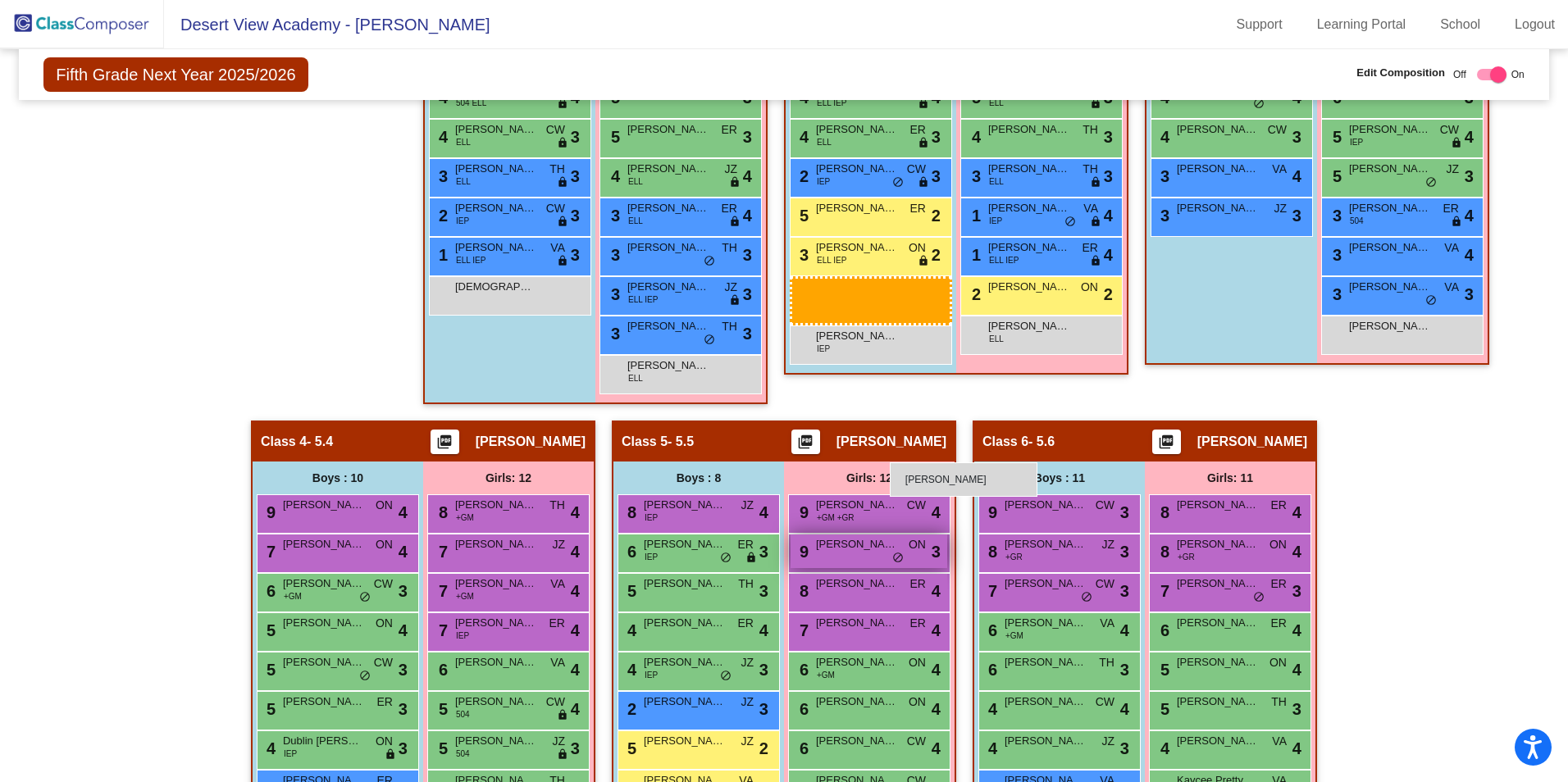
scroll to position [820, 0]
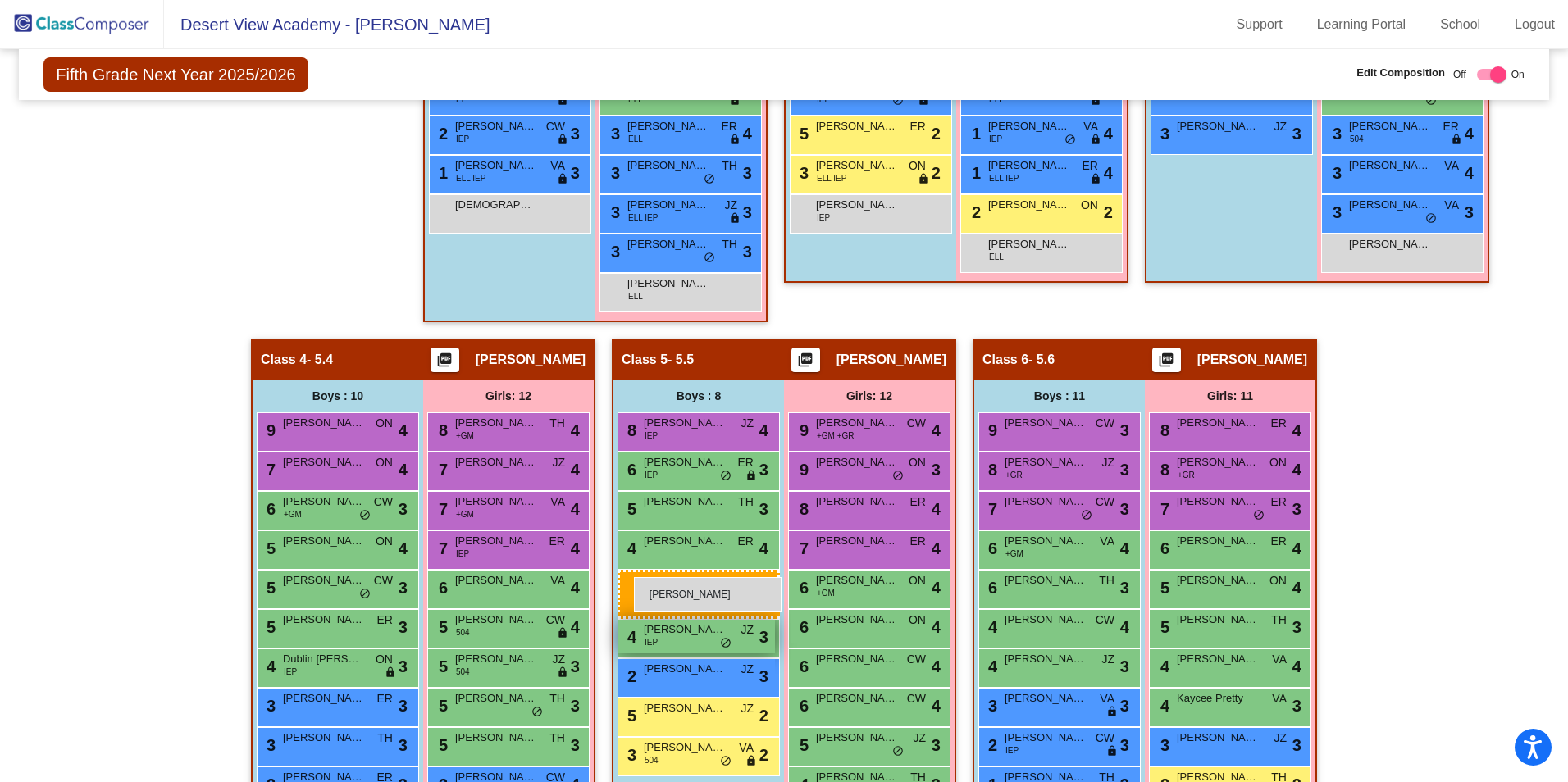
drag, startPoint x: 153, startPoint y: 471, endPoint x: 628, endPoint y: 573, distance: 485.8
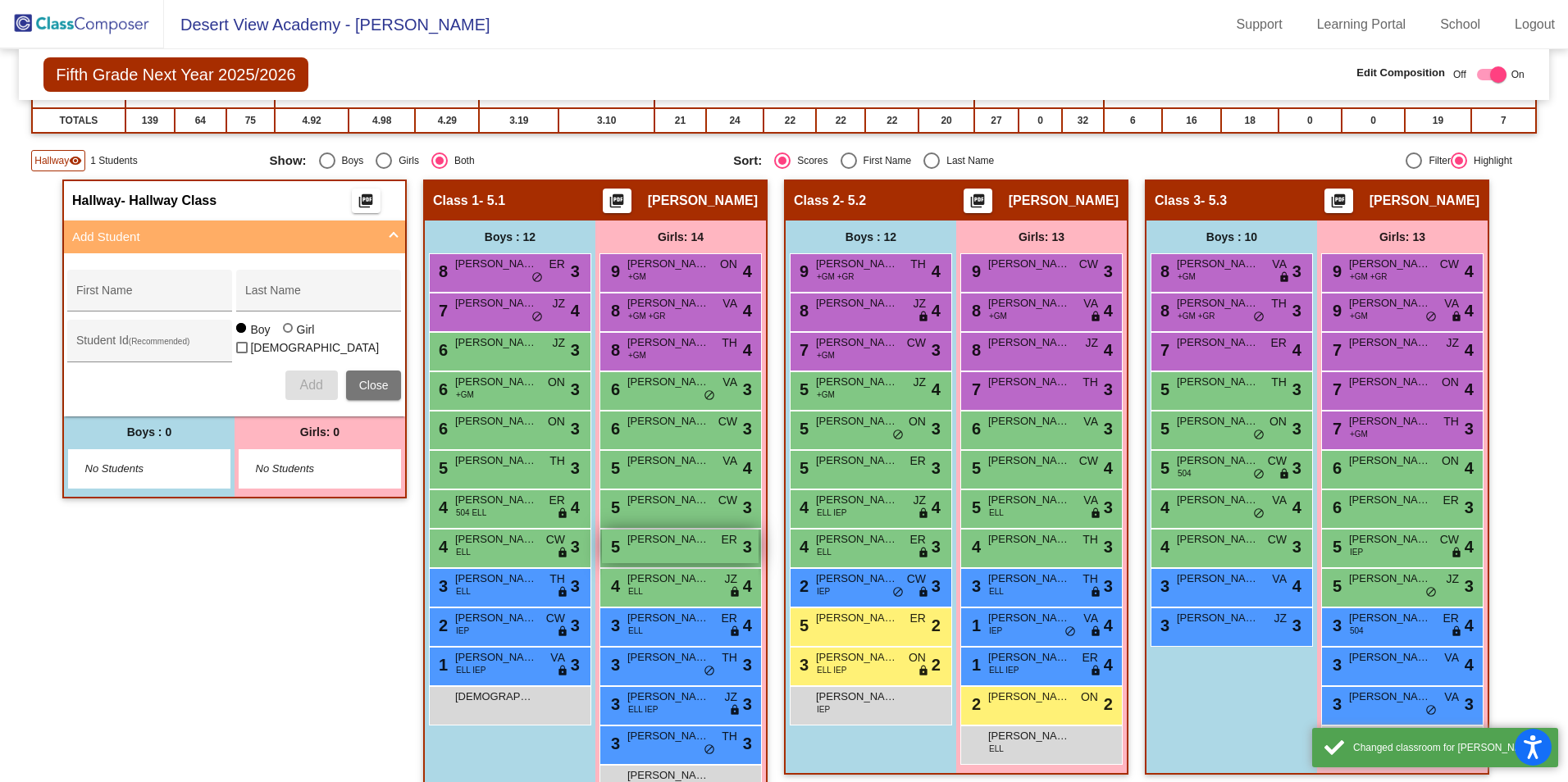
scroll to position [0, 0]
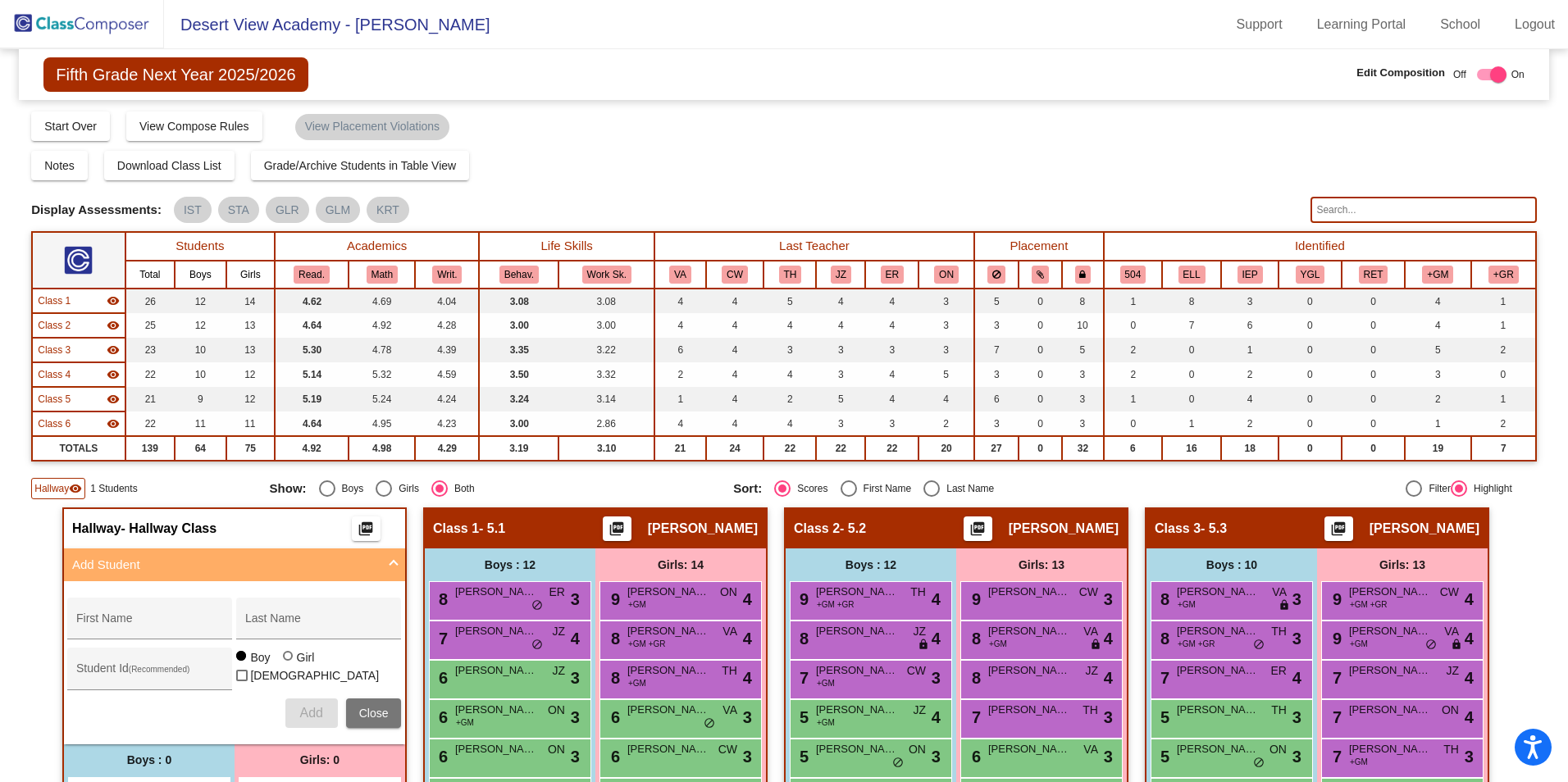
click at [104, 32] on img at bounding box center [82, 24] width 164 height 48
